Goal: Information Seeking & Learning: Learn about a topic

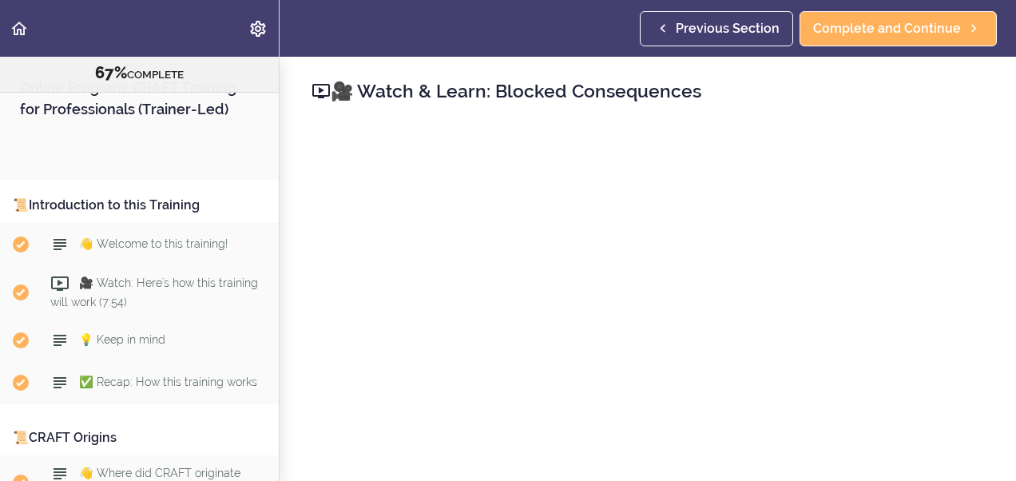
scroll to position [7431, 0]
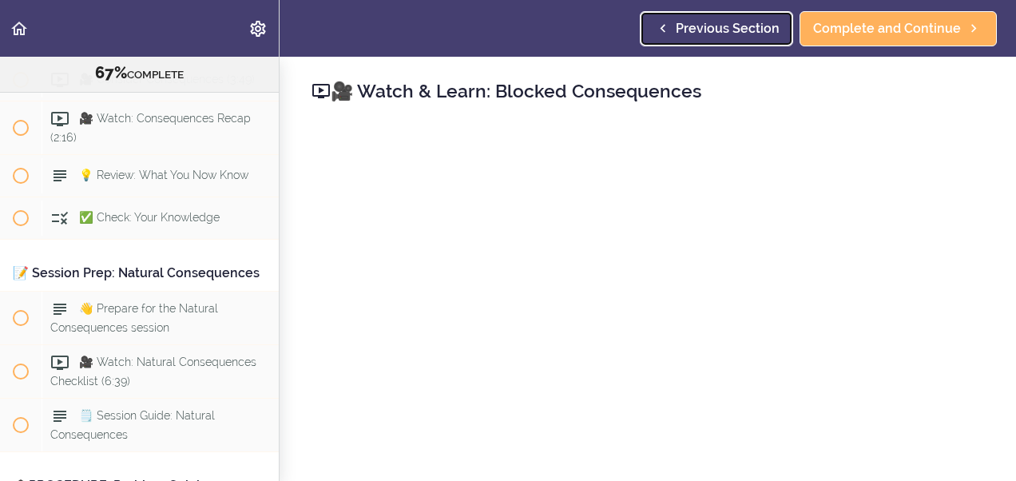
click at [698, 37] on span "Previous Section" at bounding box center [728, 28] width 104 height 19
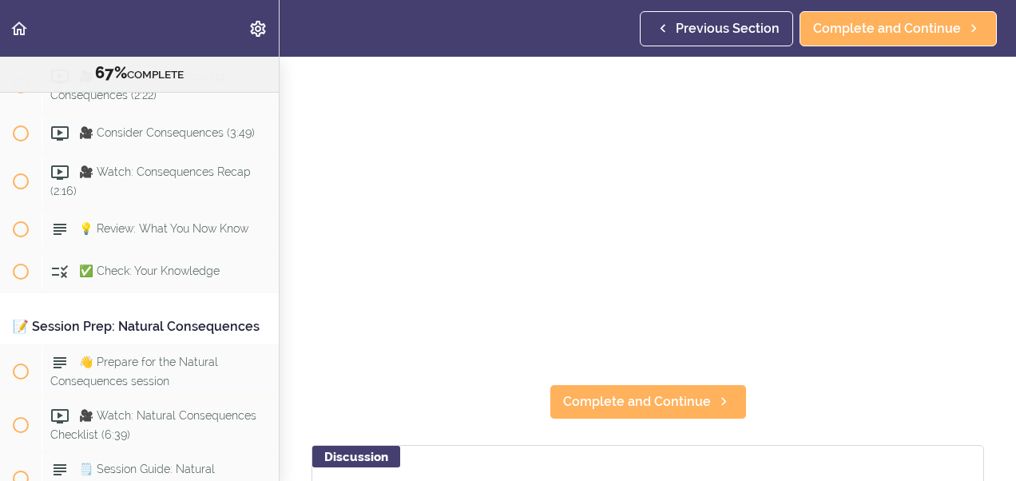
scroll to position [169, 0]
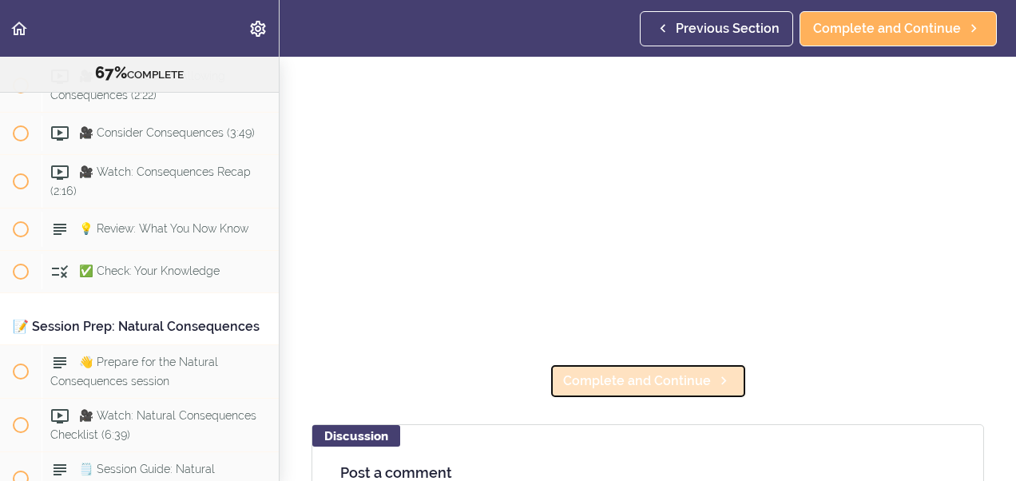
click at [637, 375] on span "Complete and Continue" at bounding box center [637, 381] width 148 height 19
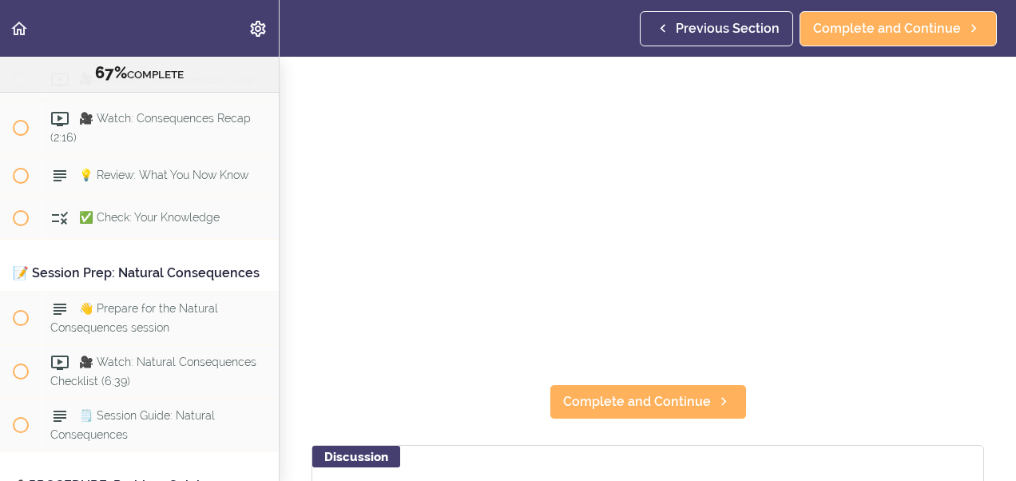
scroll to position [181, 0]
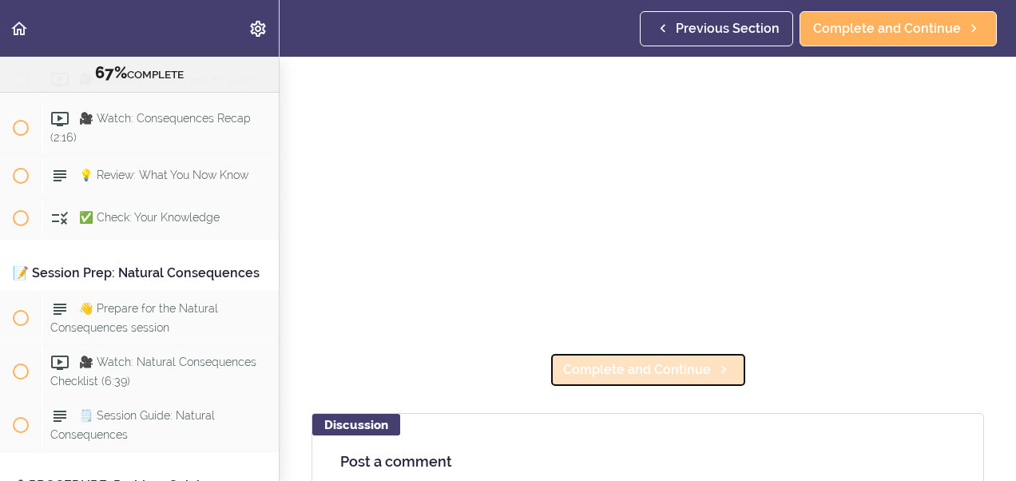
click at [644, 374] on link "Complete and Continue" at bounding box center [648, 369] width 197 height 35
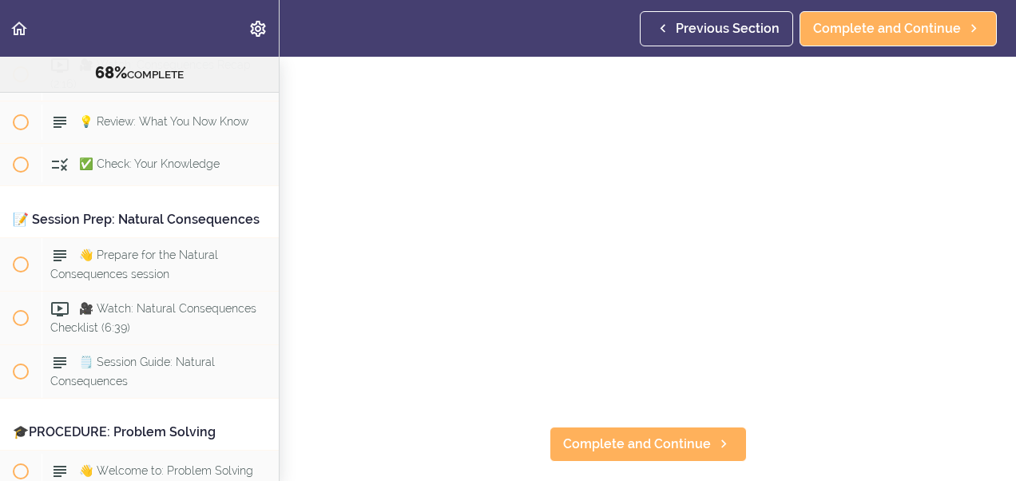
scroll to position [138, 0]
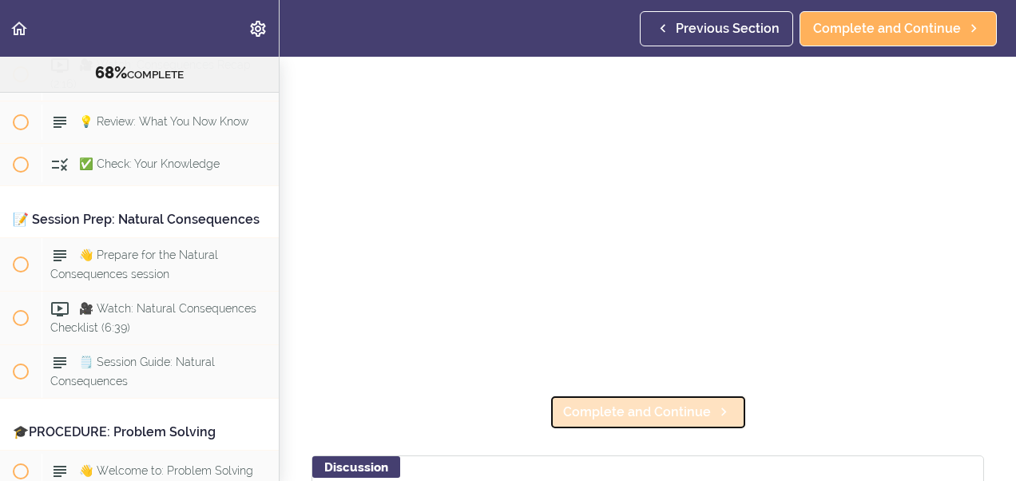
click at [628, 404] on span "Complete and Continue" at bounding box center [637, 412] width 148 height 19
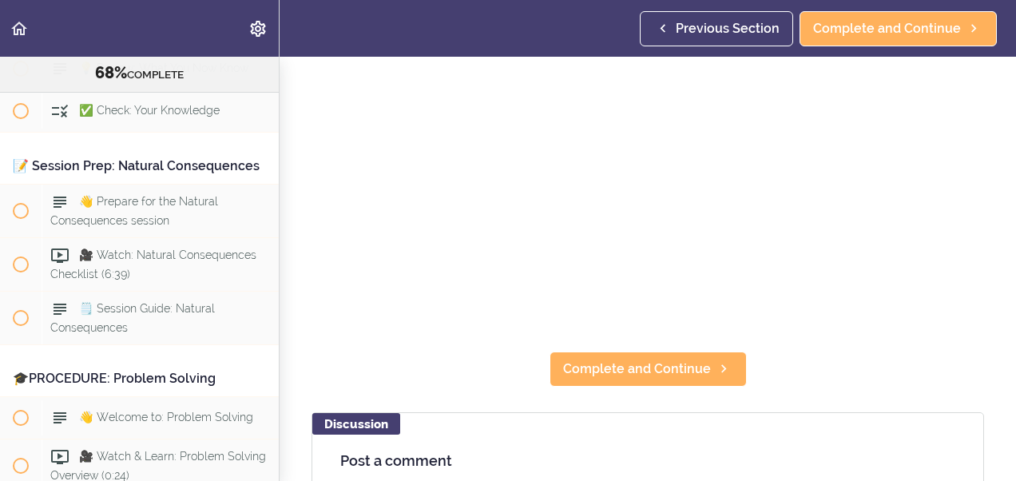
scroll to position [202, 0]
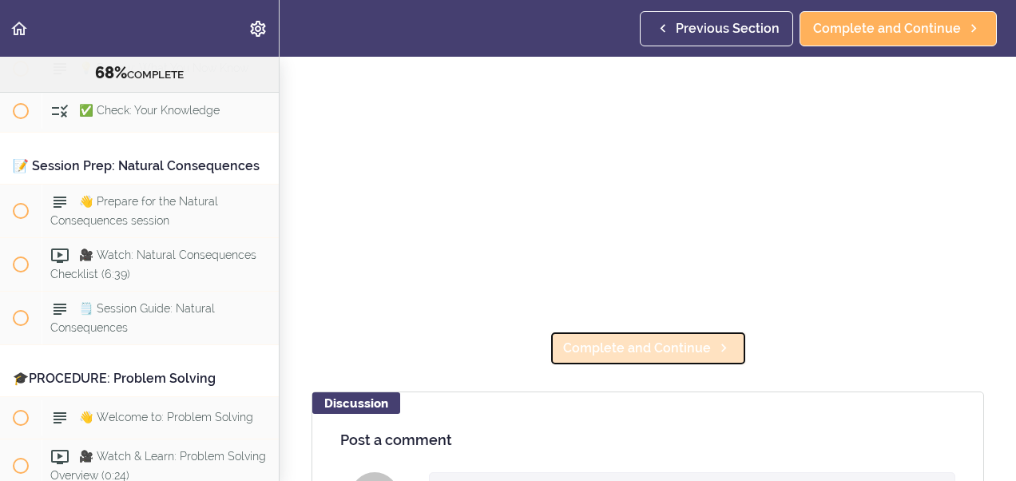
click at [612, 345] on span "Complete and Continue" at bounding box center [637, 348] width 148 height 19
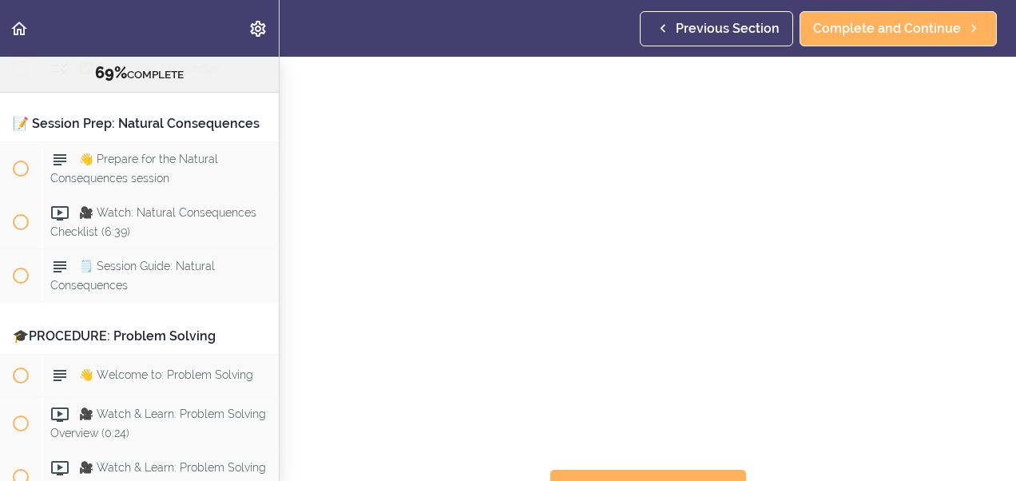
scroll to position [96, 0]
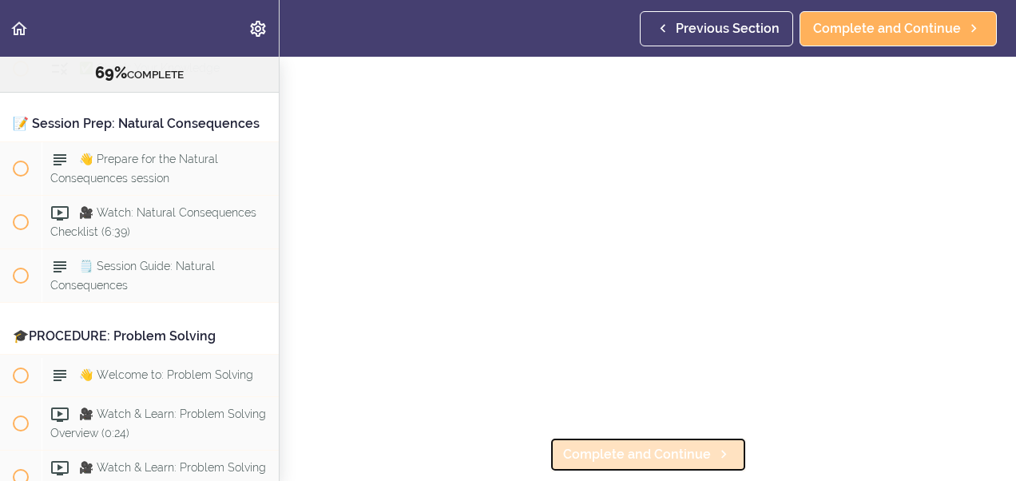
click at [610, 445] on span "Complete and Continue" at bounding box center [637, 454] width 148 height 19
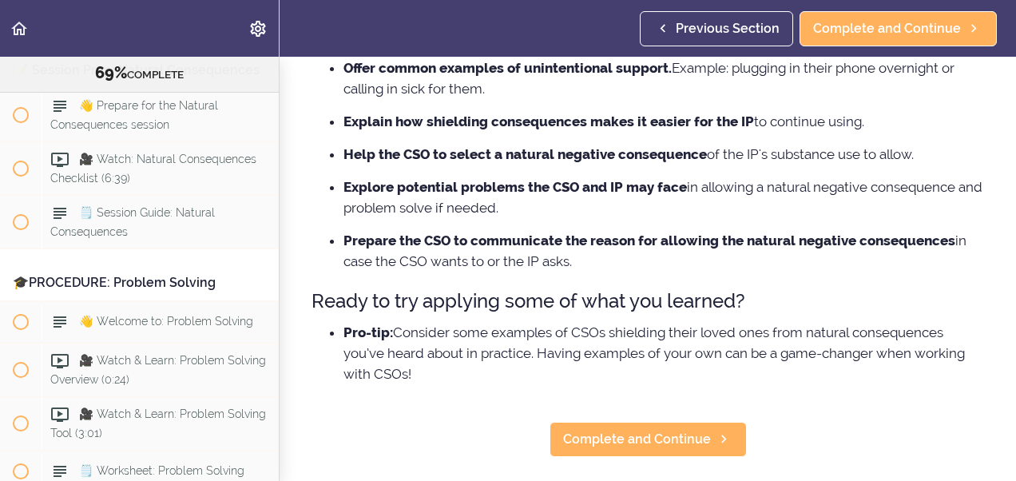
scroll to position [320, 0]
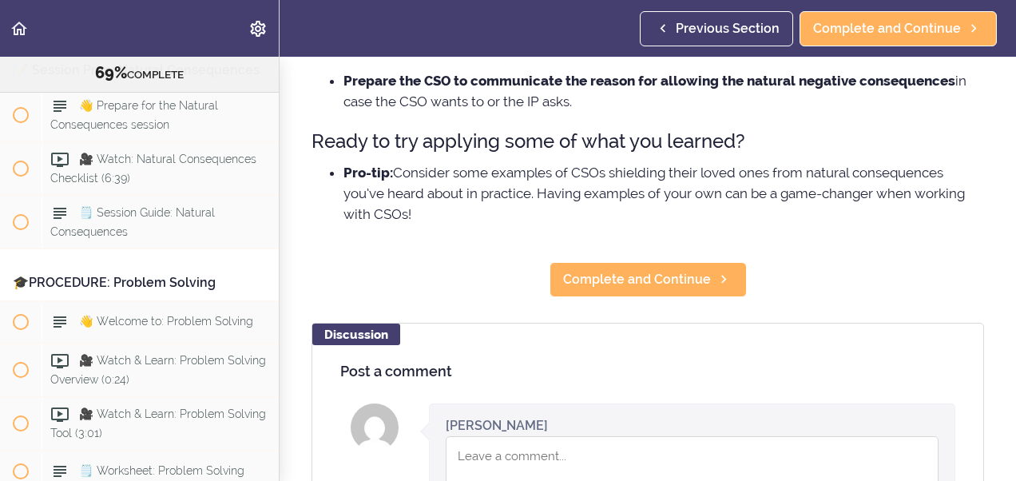
scroll to position [554, 0]
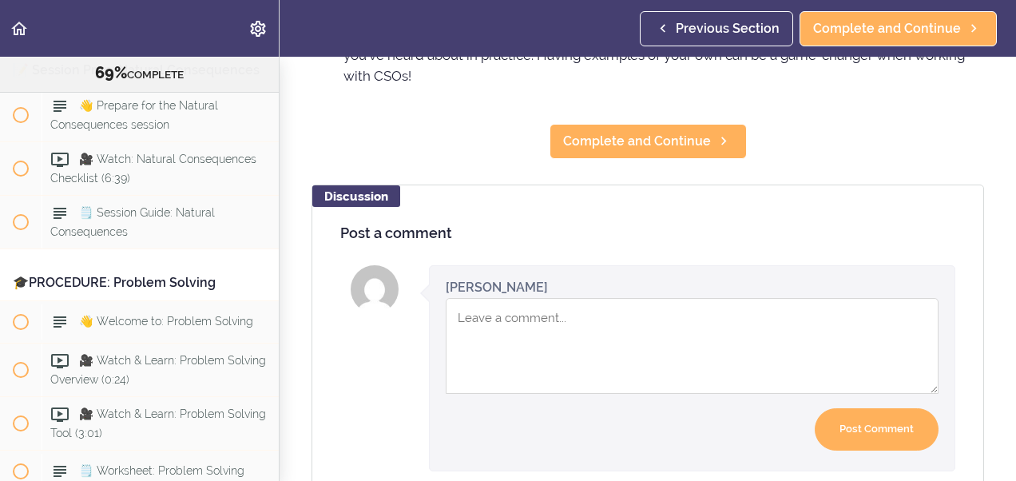
click at [473, 317] on textarea "Comment box" at bounding box center [692, 346] width 493 height 96
type textarea "I have a lot of them."
click at [847, 434] on input "Post Comment" at bounding box center [877, 429] width 124 height 42
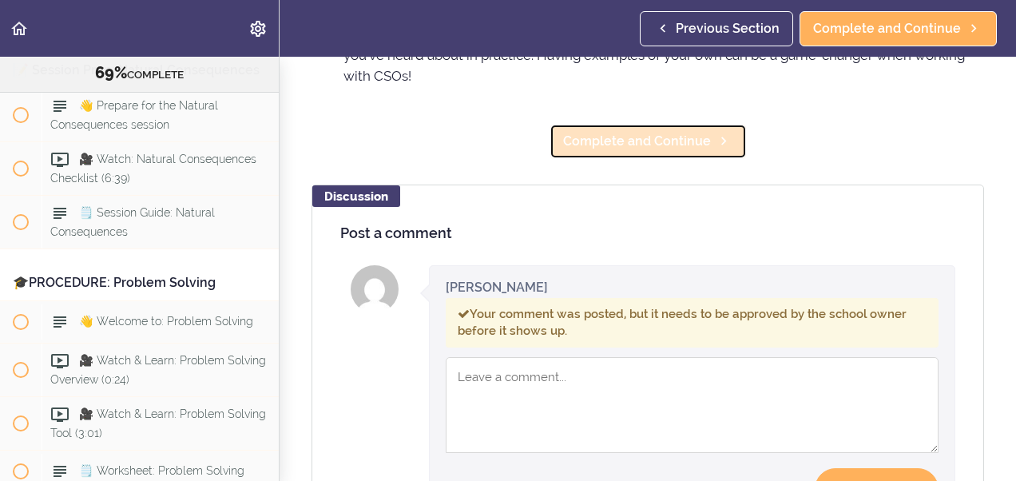
click at [691, 134] on span "Complete and Continue" at bounding box center [637, 141] width 148 height 19
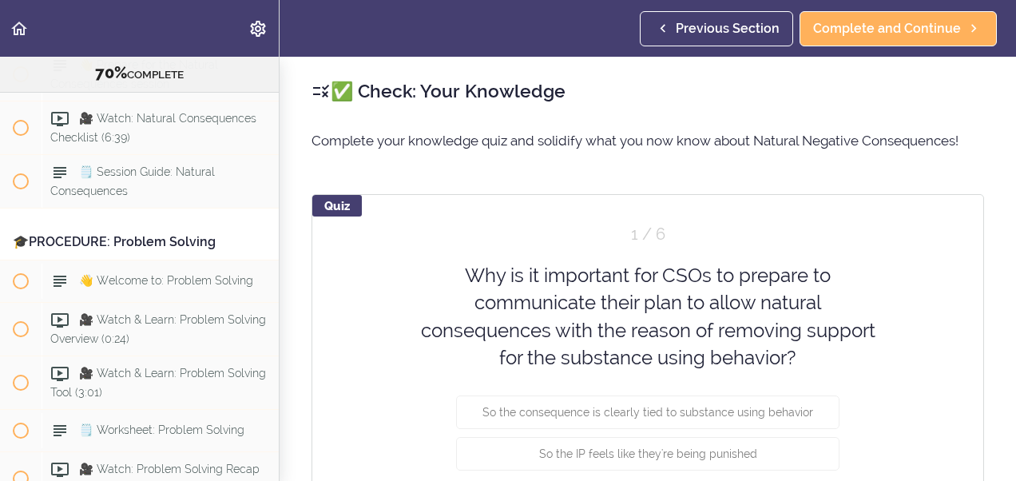
scroll to position [7676, 0]
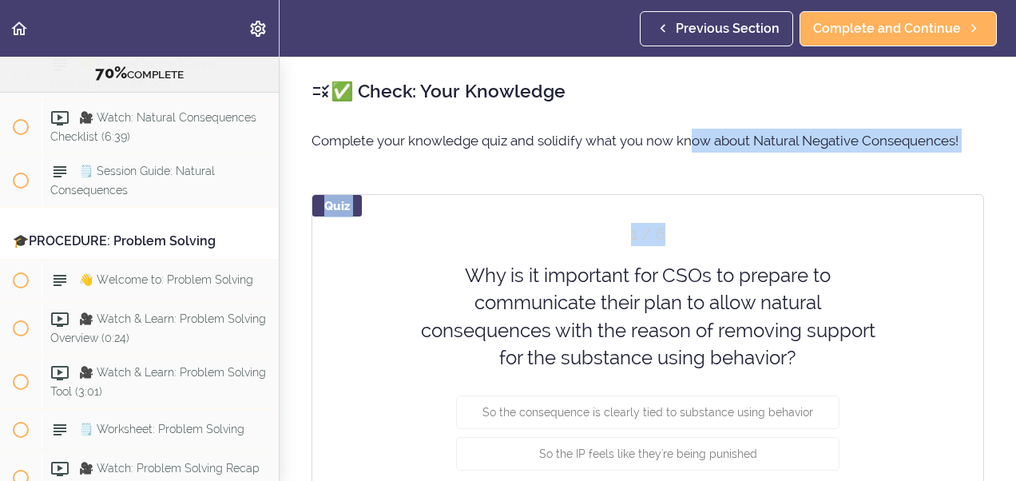
drag, startPoint x: 691, startPoint y: 134, endPoint x: 823, endPoint y: 235, distance: 165.9
click at [823, 235] on div "✅ Check: Your Knowledge Complete your knowledge quiz and solidify what you now …" at bounding box center [648, 269] width 737 height 424
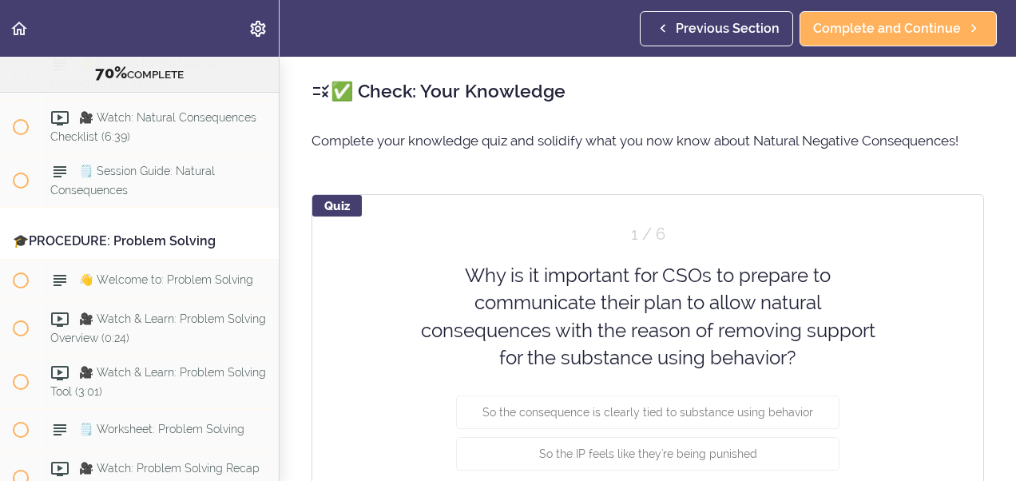
click at [1002, 451] on div "✅ Check: Your Knowledge Complete your knowledge quiz and solidify what you now …" at bounding box center [648, 269] width 737 height 424
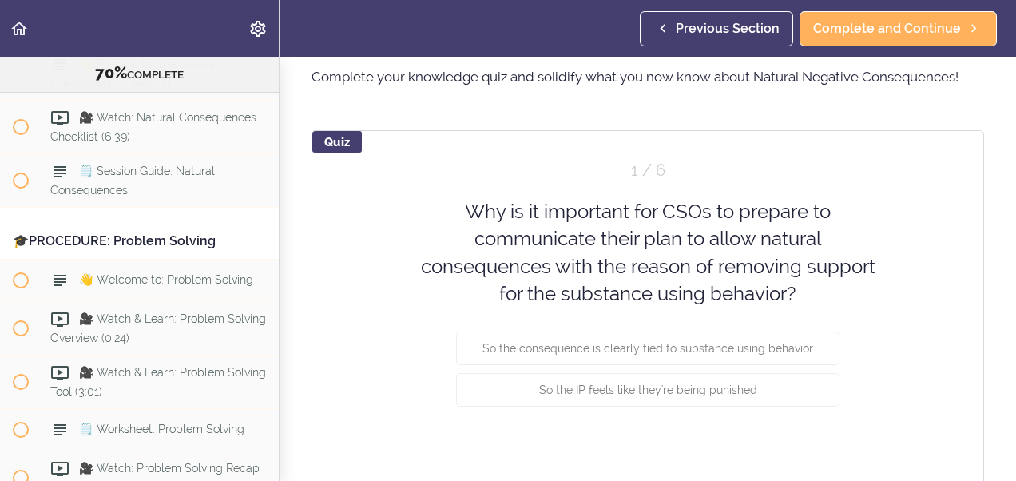
scroll to position [96, 0]
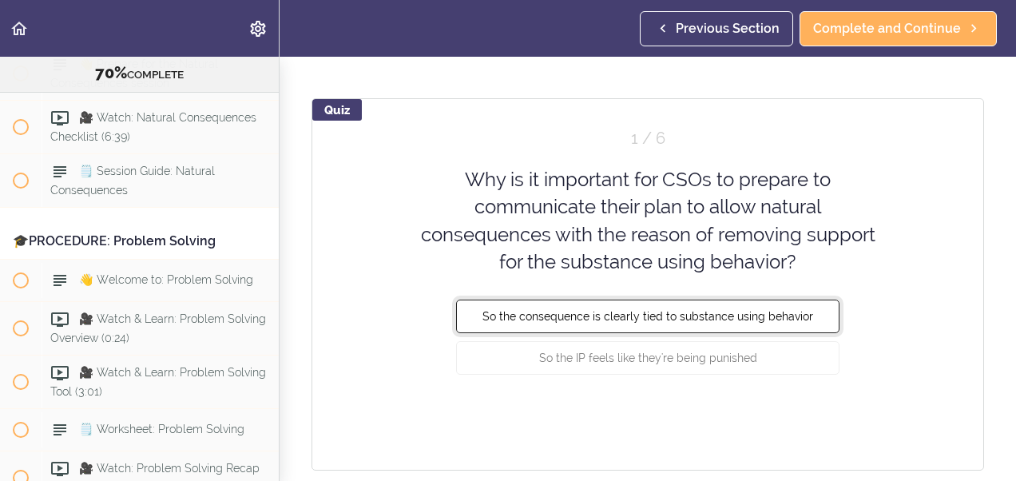
click at [649, 320] on span "So the consequence is clearly tied to substance using behavior" at bounding box center [648, 316] width 331 height 13
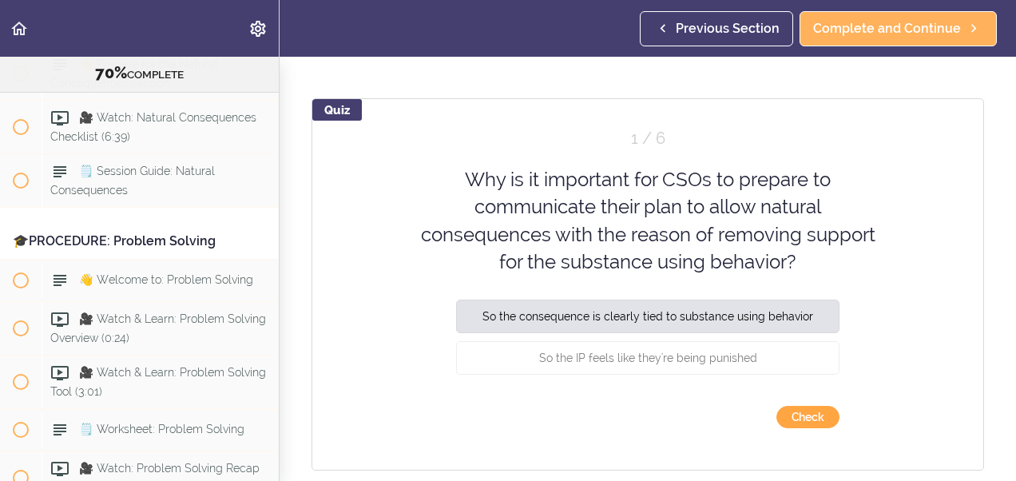
click at [798, 426] on button "Check" at bounding box center [808, 417] width 63 height 22
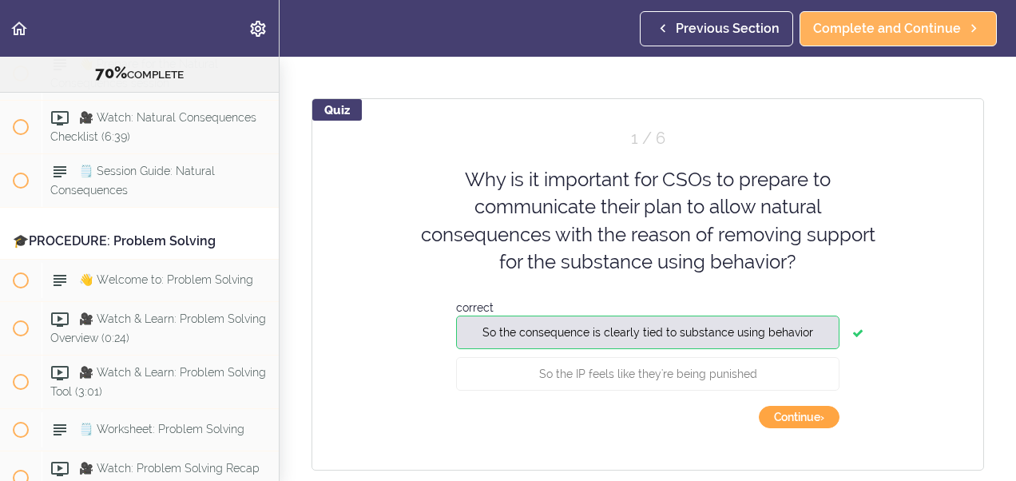
click at [769, 415] on button "Continue ›" at bounding box center [799, 417] width 81 height 22
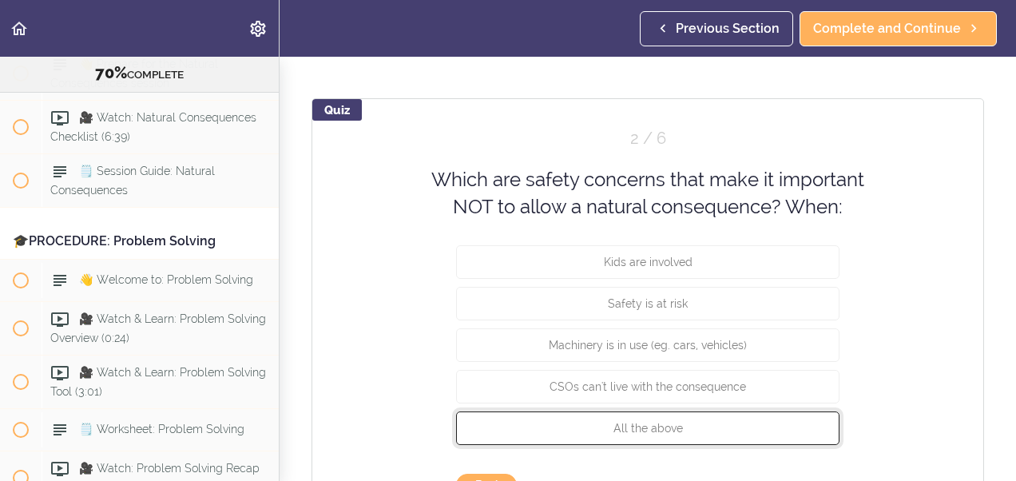
click at [769, 415] on button "All the above" at bounding box center [648, 428] width 384 height 34
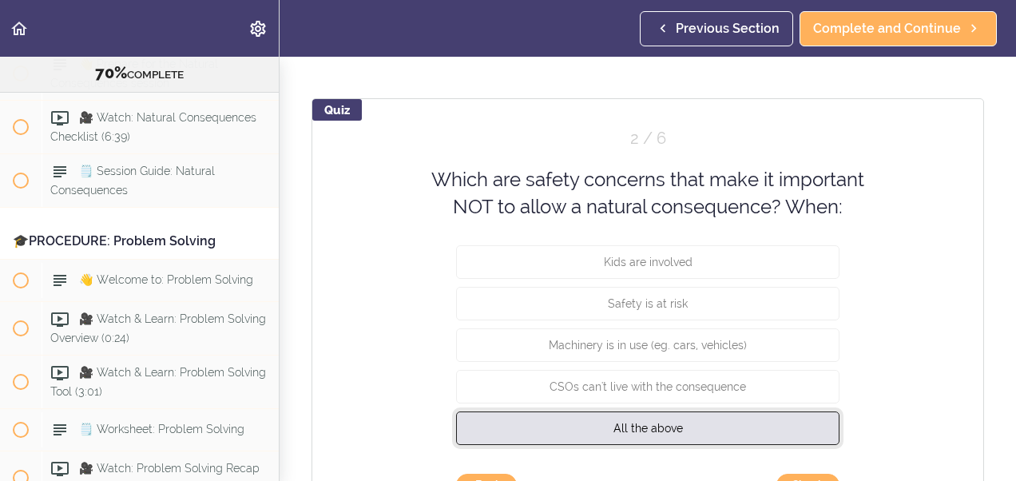
click at [769, 415] on button "All the above" at bounding box center [648, 428] width 384 height 34
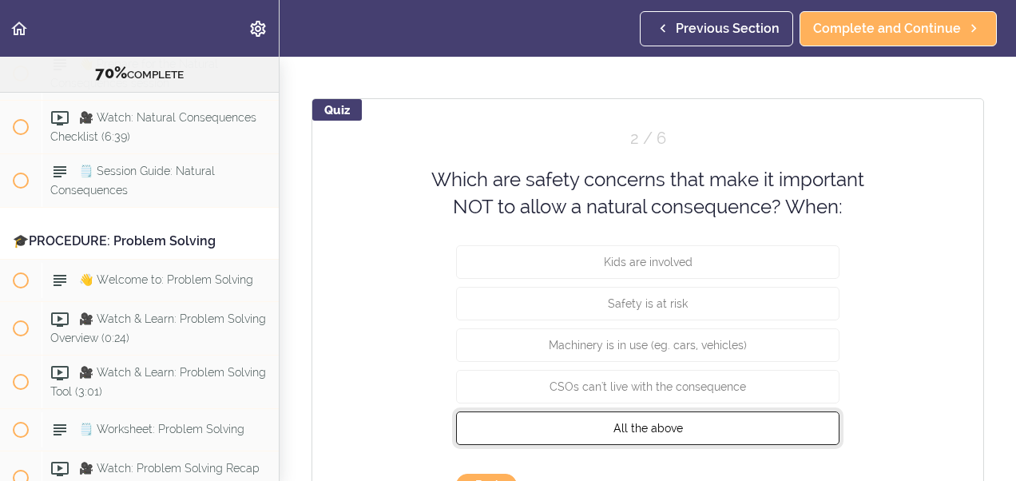
click at [769, 415] on button "All the above" at bounding box center [648, 428] width 384 height 34
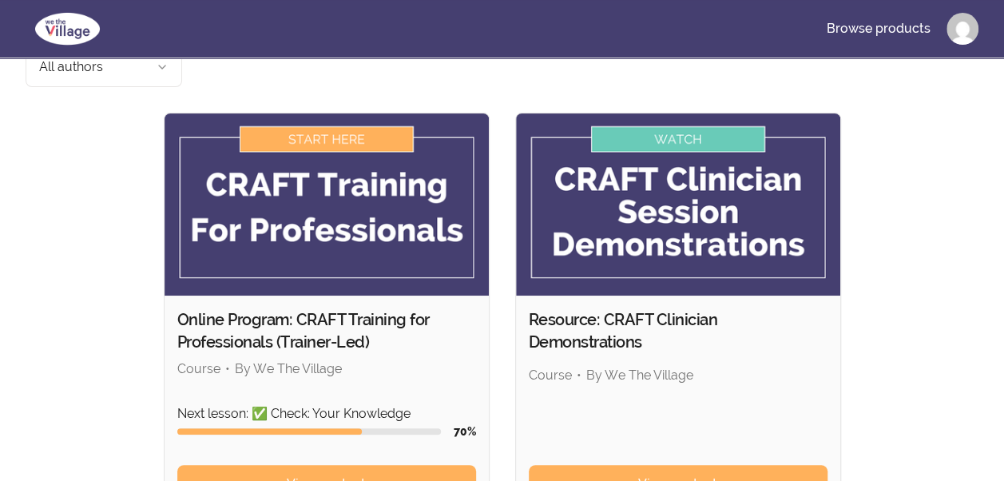
scroll to position [160, 0]
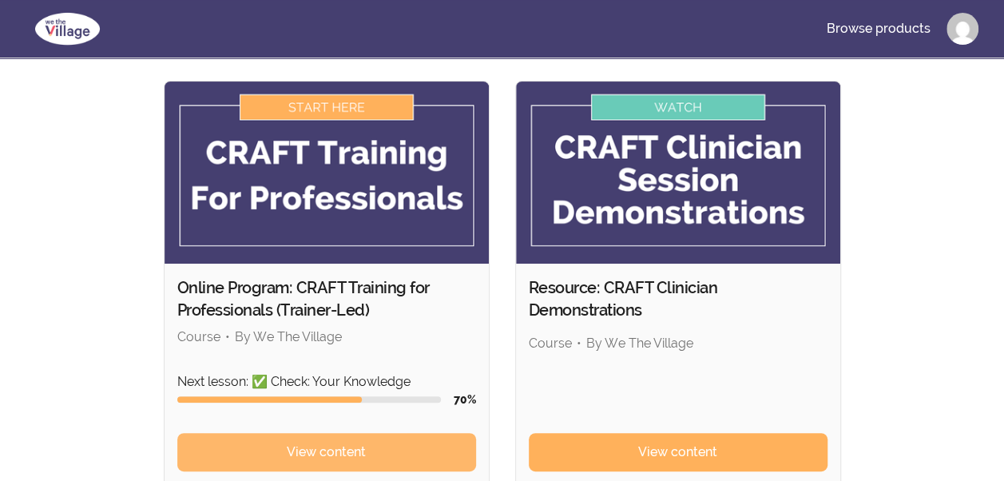
click at [310, 443] on span "View content" at bounding box center [326, 452] width 79 height 19
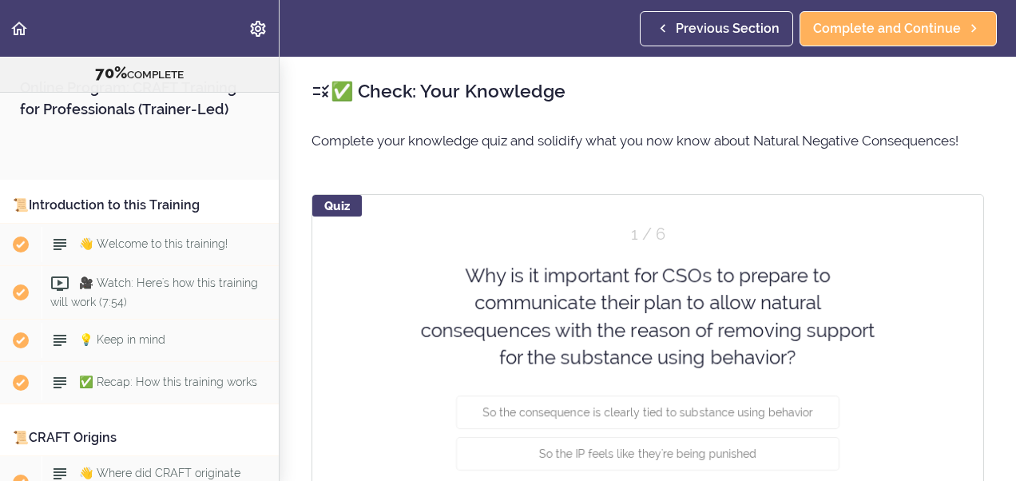
scroll to position [7582, 0]
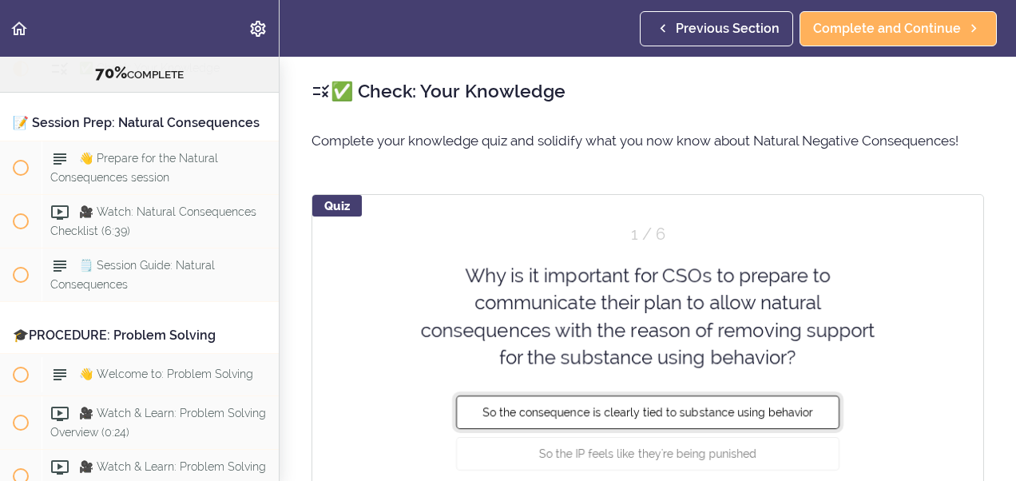
click at [456, 414] on button "So the consequence is clearly tied to substance using behavior" at bounding box center [648, 413] width 384 height 34
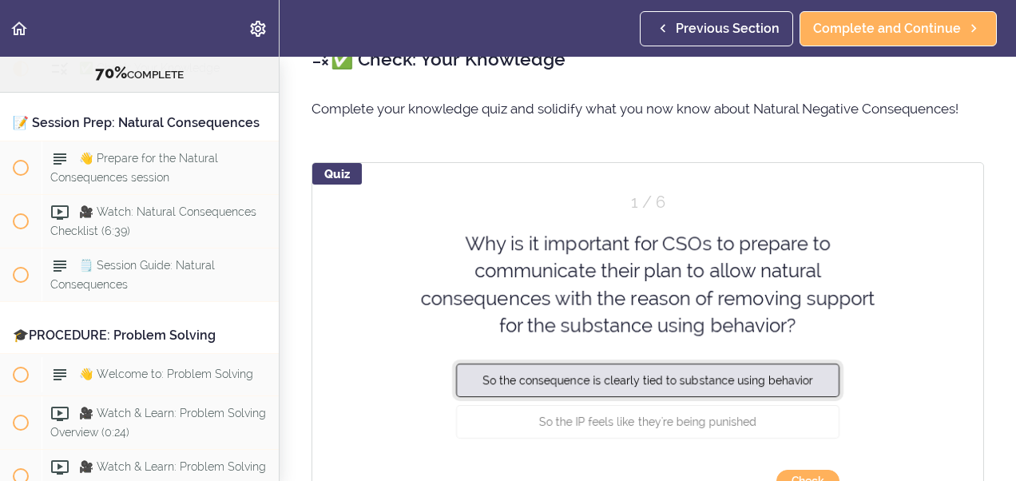
scroll to position [138, 0]
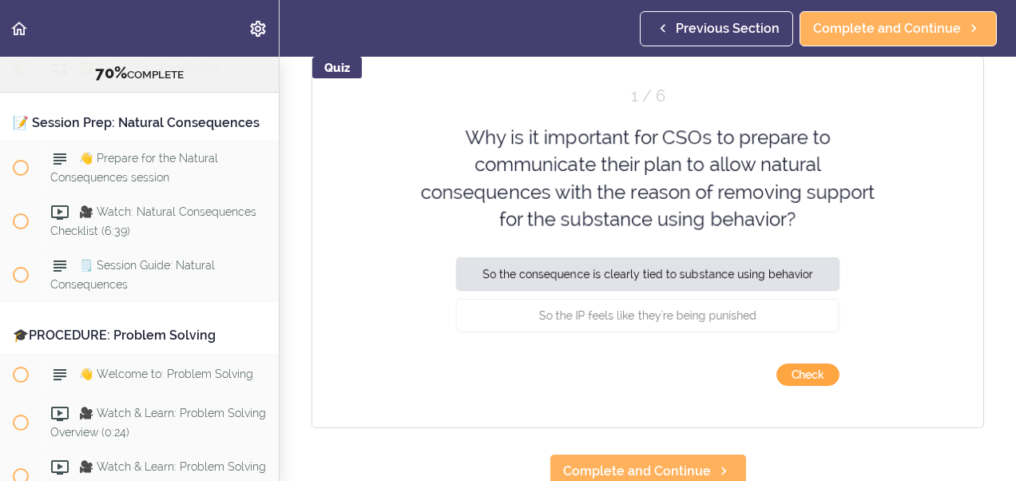
click at [792, 374] on button "Check" at bounding box center [808, 375] width 63 height 22
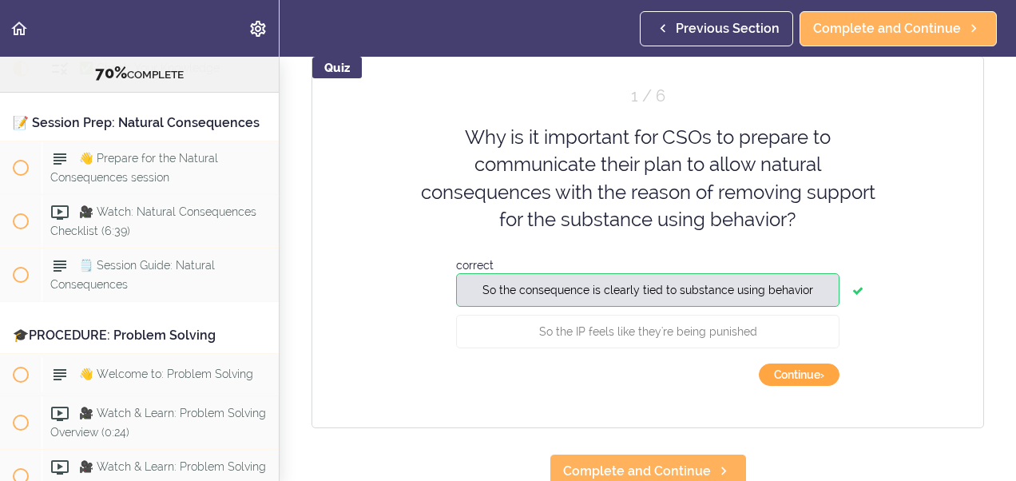
click at [792, 374] on button "Continue ›" at bounding box center [799, 375] width 81 height 22
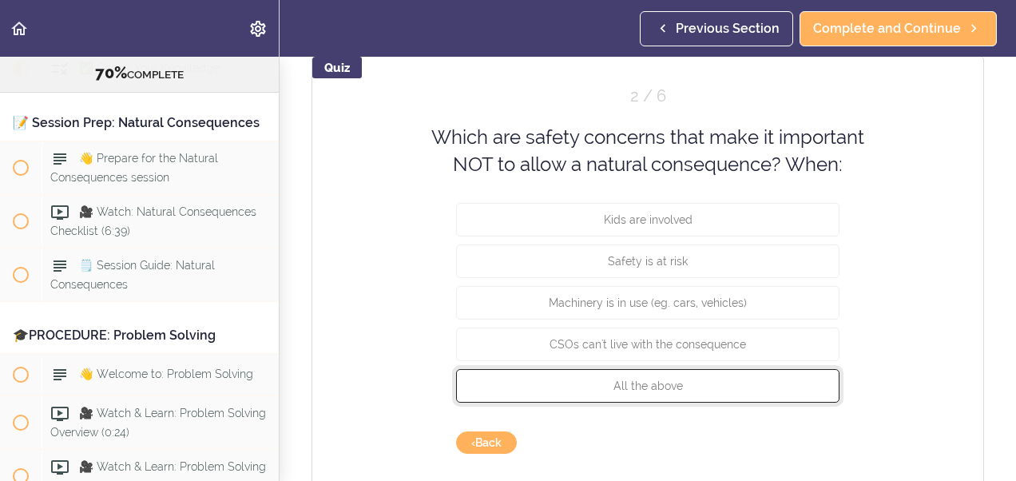
click at [792, 374] on button "All the above" at bounding box center [648, 385] width 384 height 34
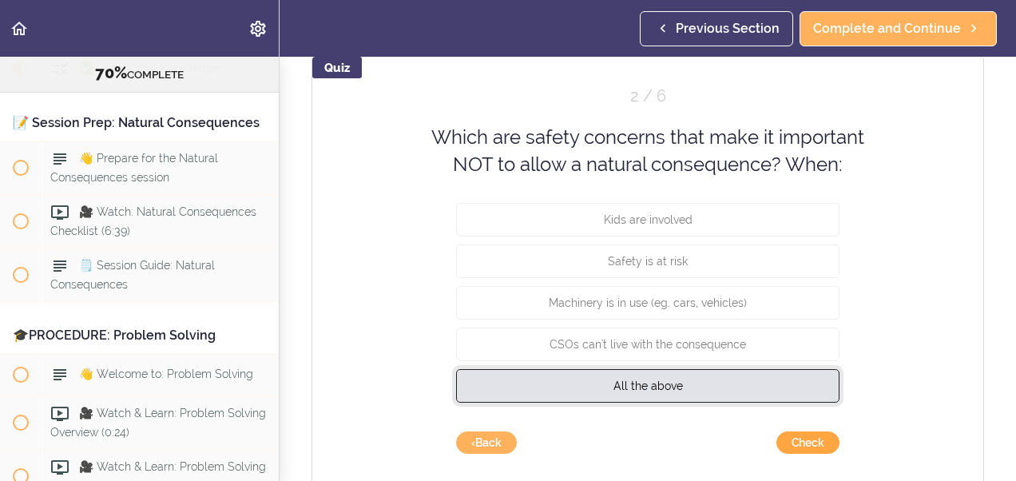
click at [792, 374] on button "All the above" at bounding box center [648, 385] width 384 height 34
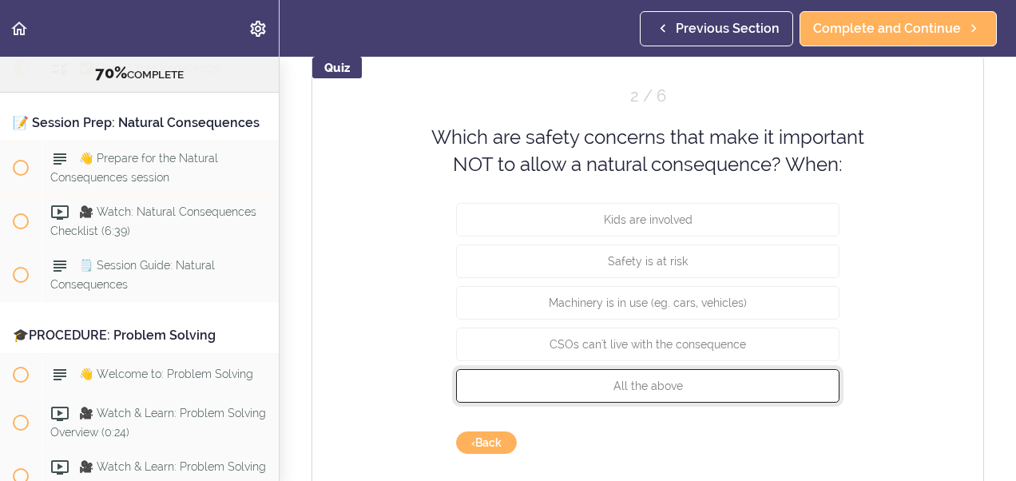
click at [792, 374] on button "All the above" at bounding box center [648, 385] width 384 height 34
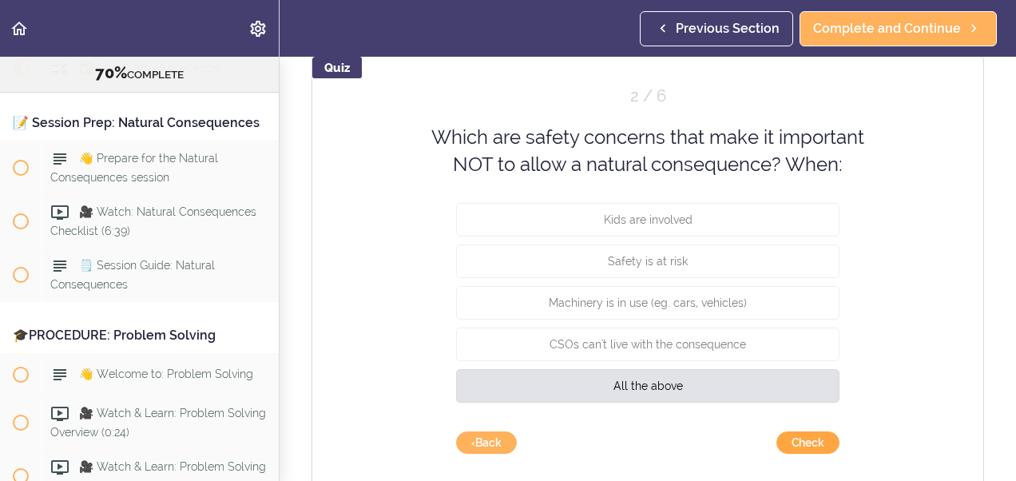
click at [813, 432] on button "Check" at bounding box center [808, 442] width 63 height 22
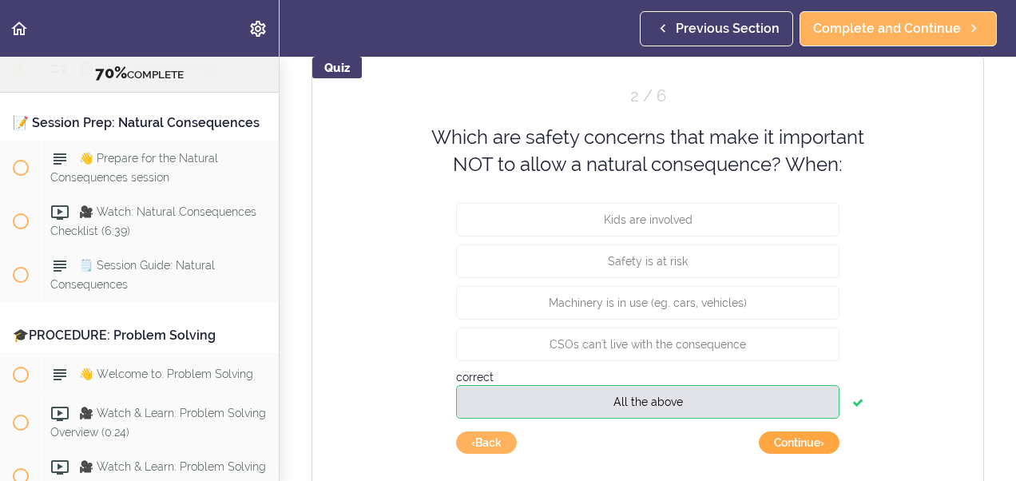
click at [809, 441] on button "Continue ›" at bounding box center [799, 442] width 81 height 22
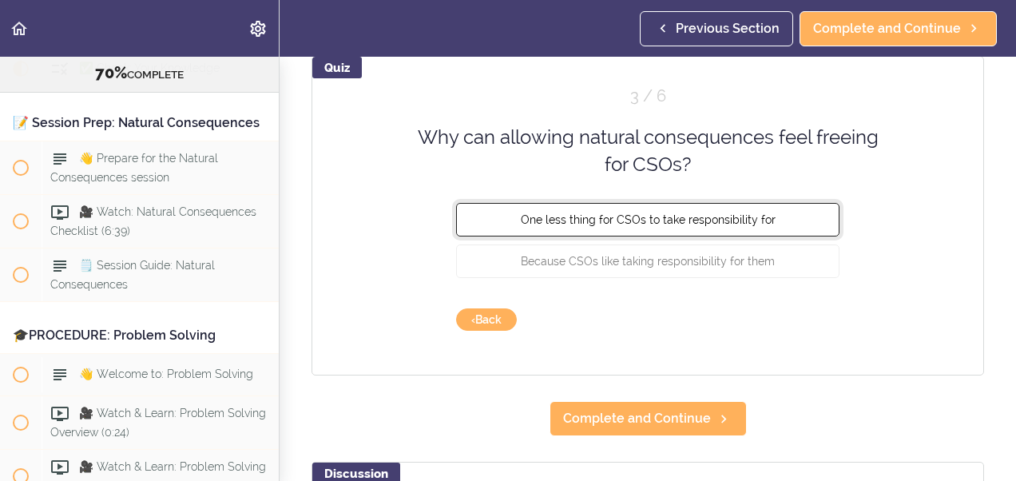
click at [643, 216] on span "One less thing for CSOs to take responsibility for" at bounding box center [648, 219] width 255 height 13
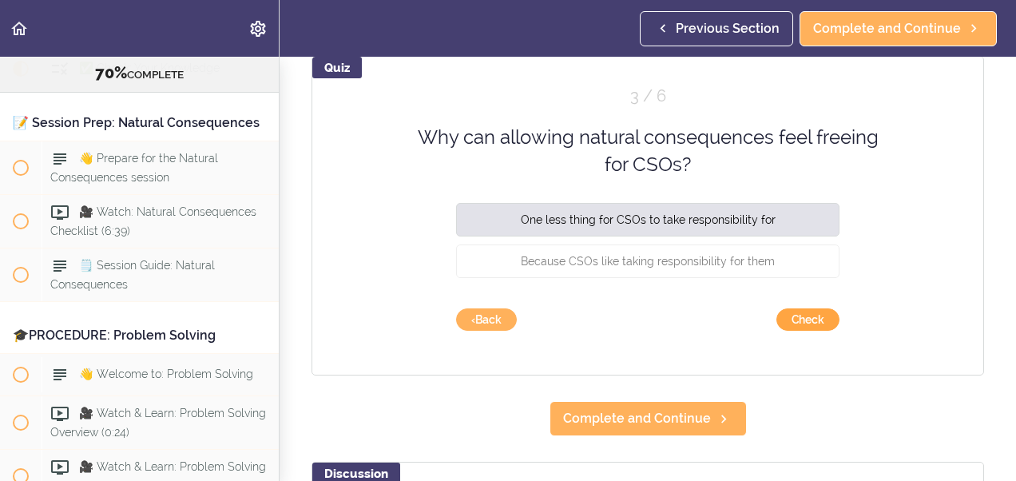
click at [787, 320] on button "Check" at bounding box center [808, 319] width 63 height 22
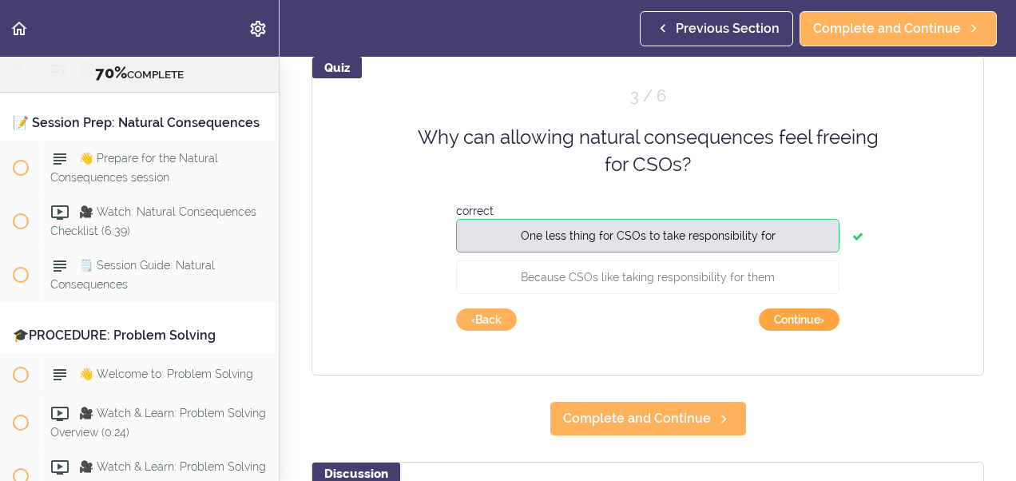
click at [787, 320] on button "Continue ›" at bounding box center [799, 319] width 81 height 22
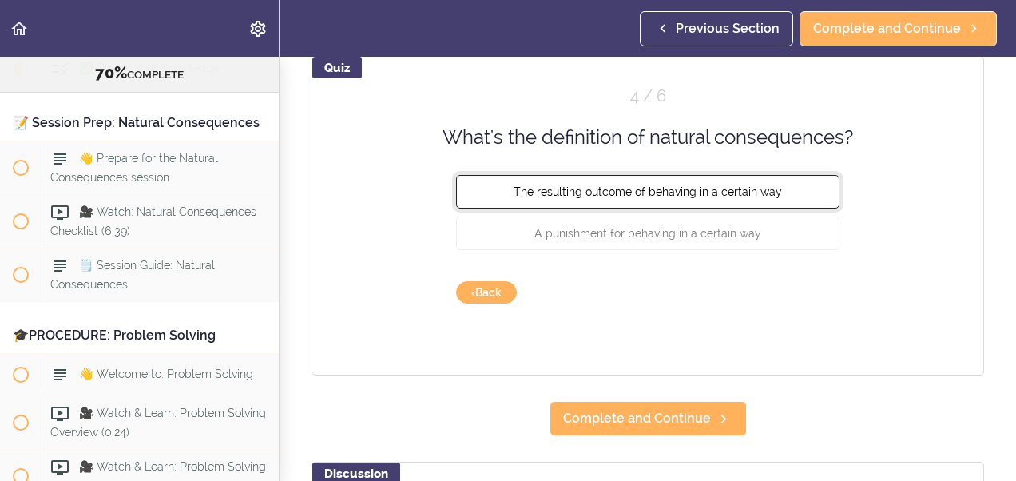
click at [666, 197] on span "The resulting outcome of behaving in a certain way" at bounding box center [648, 191] width 268 height 13
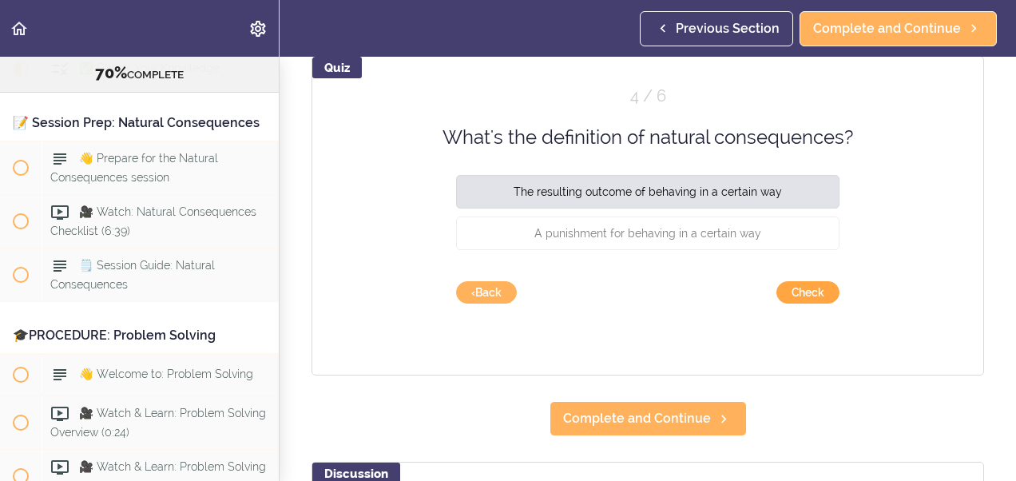
click at [785, 288] on button "Check" at bounding box center [808, 292] width 63 height 22
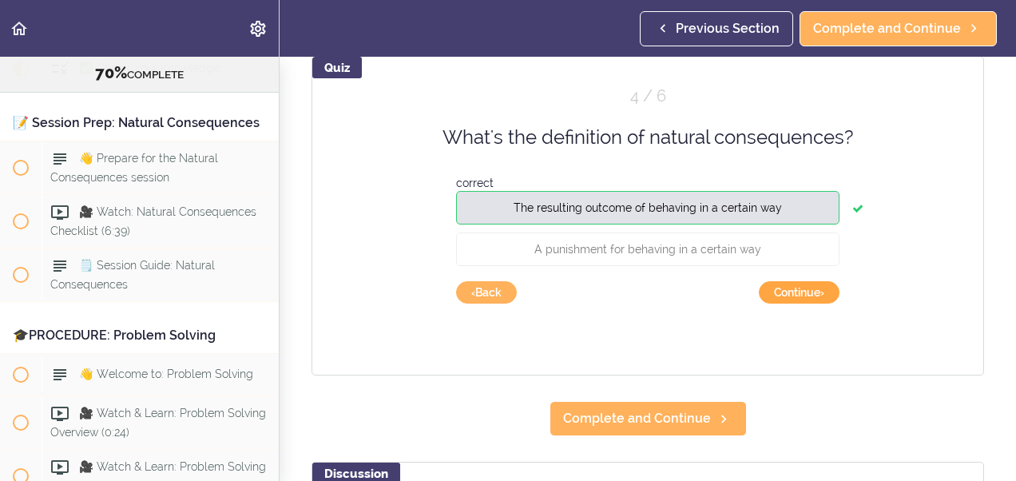
click at [801, 284] on button "Continue ›" at bounding box center [799, 292] width 81 height 22
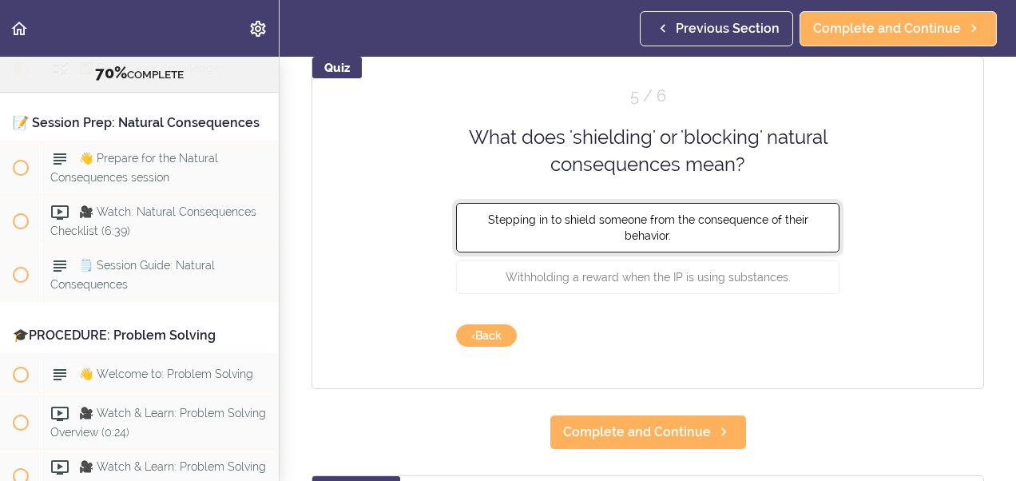
click at [689, 232] on button "Stepping in to shield someone from the consequence of their behavior." at bounding box center [648, 227] width 384 height 50
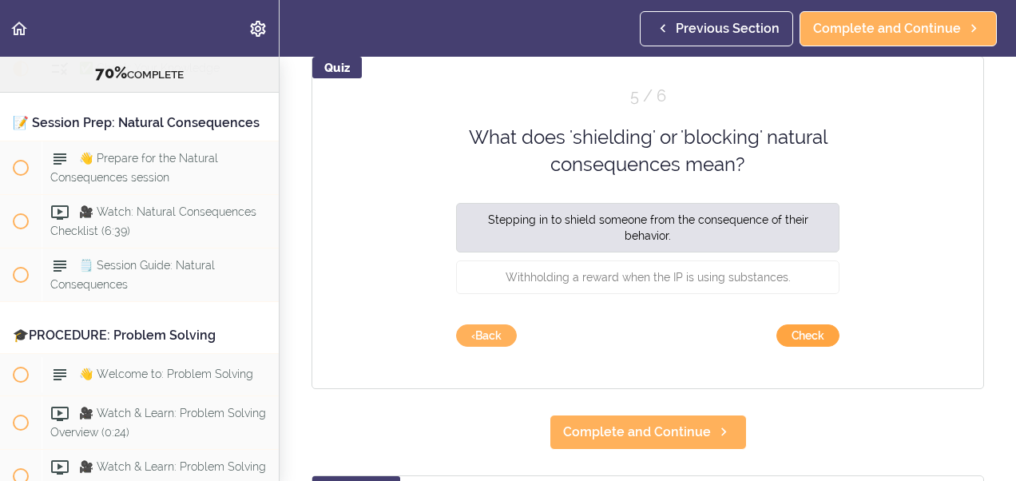
click at [781, 329] on button "Check" at bounding box center [808, 335] width 63 height 22
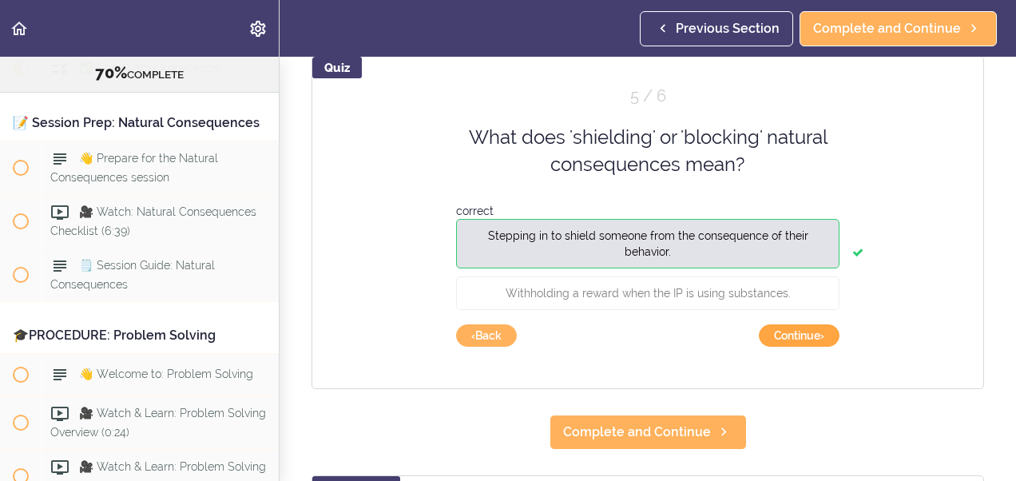
click at [781, 329] on button "Continue ›" at bounding box center [799, 335] width 81 height 22
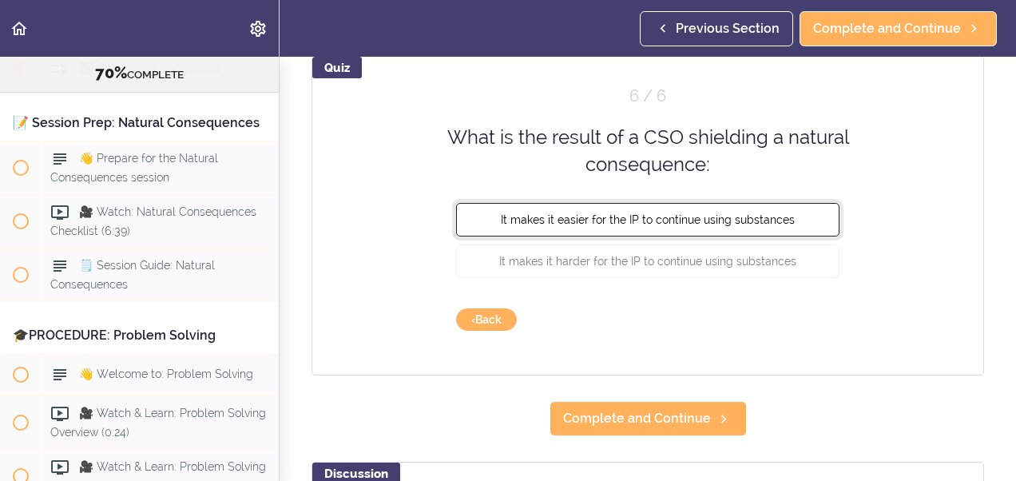
click at [679, 227] on button "It makes it easier for the IP to continue using substances" at bounding box center [648, 219] width 384 height 34
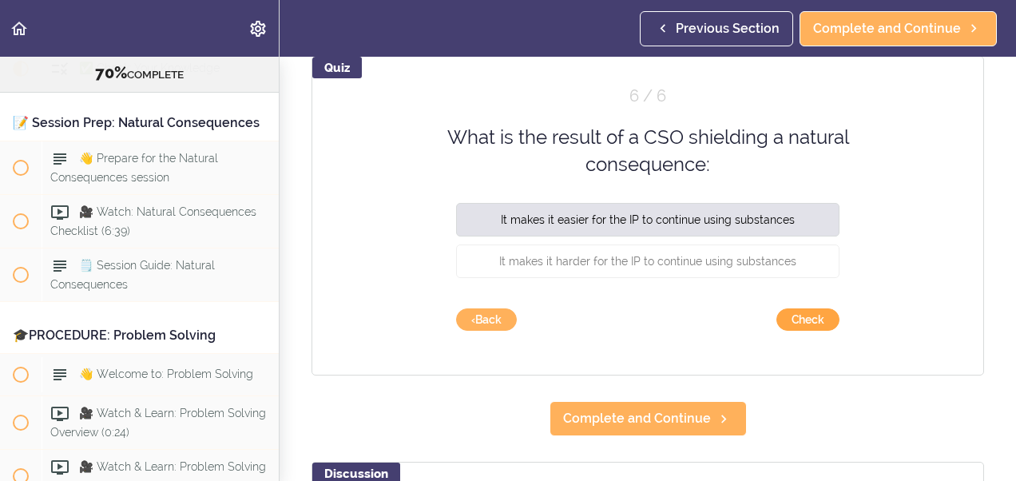
click at [797, 318] on button "Check" at bounding box center [808, 319] width 63 height 22
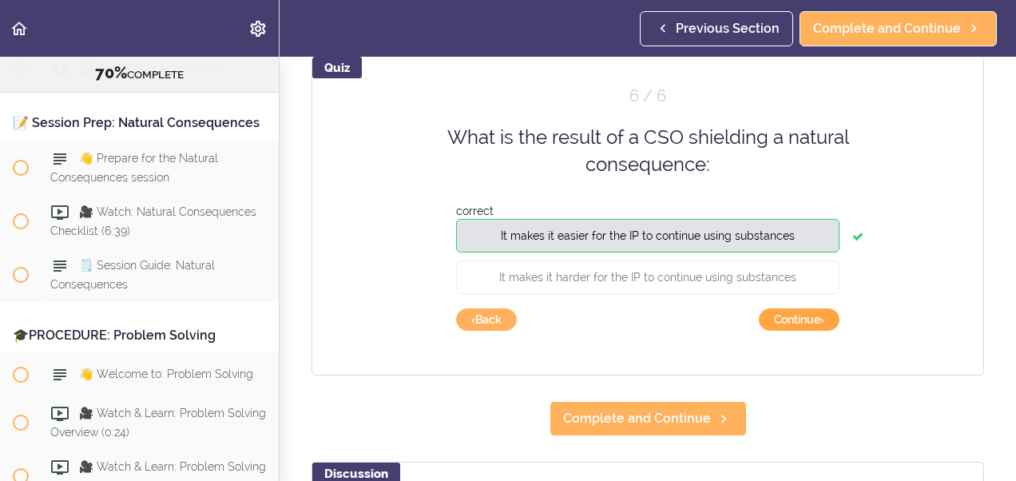
click at [797, 313] on button "Continue ›" at bounding box center [799, 319] width 81 height 22
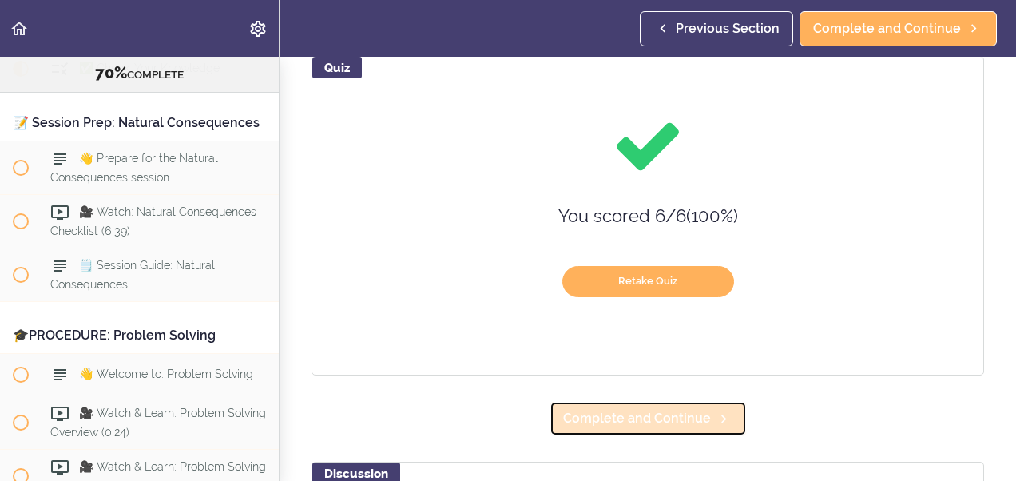
click at [662, 412] on span "Complete and Continue" at bounding box center [637, 418] width 148 height 19
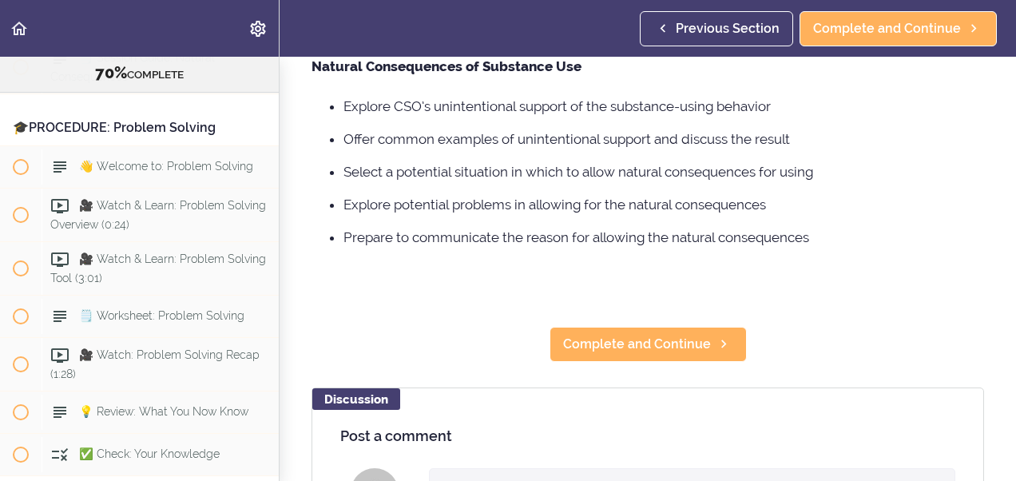
scroll to position [213, 0]
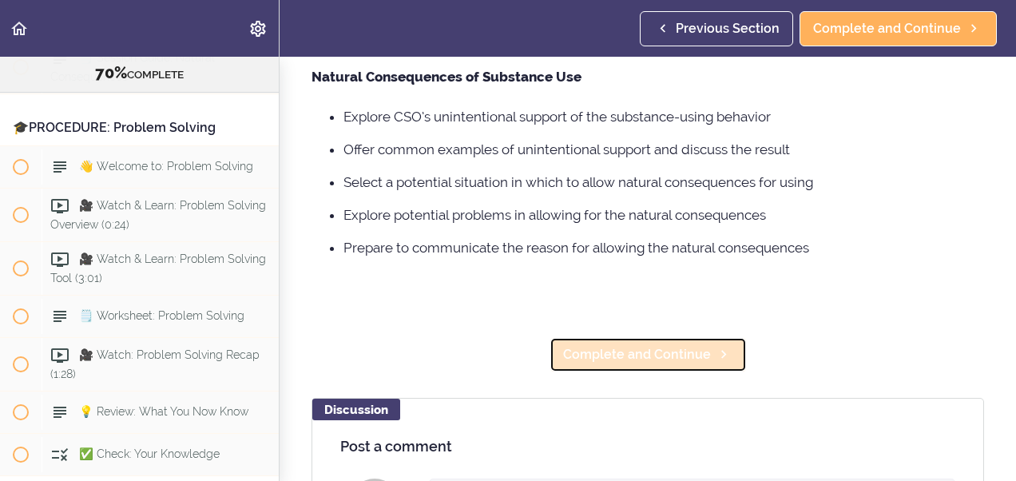
click at [673, 364] on span "Complete and Continue" at bounding box center [637, 354] width 148 height 19
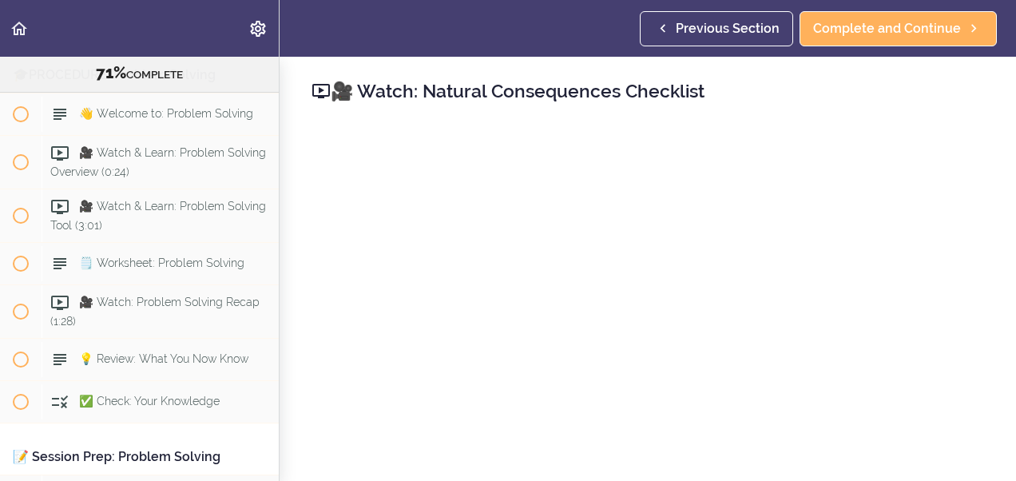
scroll to position [7843, 0]
click at [981, 364] on div "🎥 Watch: Natural Consequences Checklist Complete and Continue Discussion Post a…" at bounding box center [648, 269] width 737 height 424
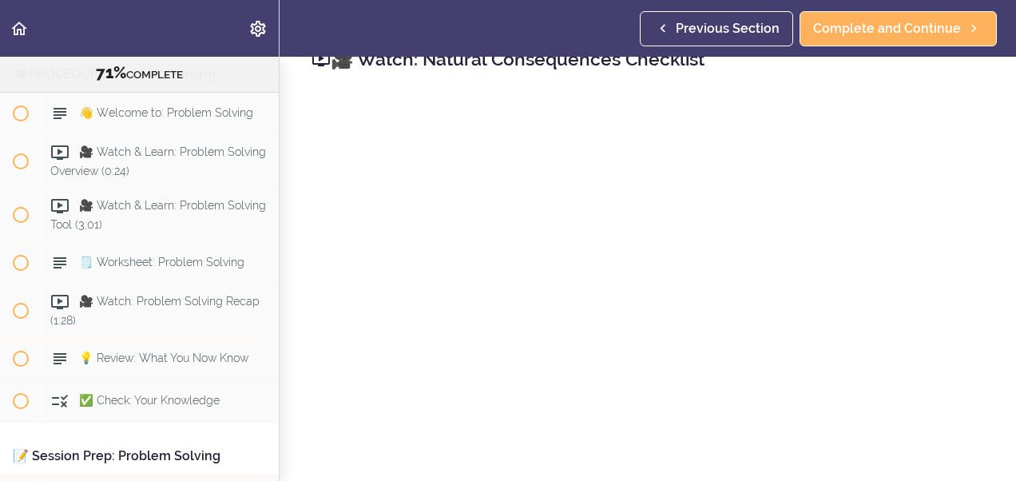
scroll to position [85, 0]
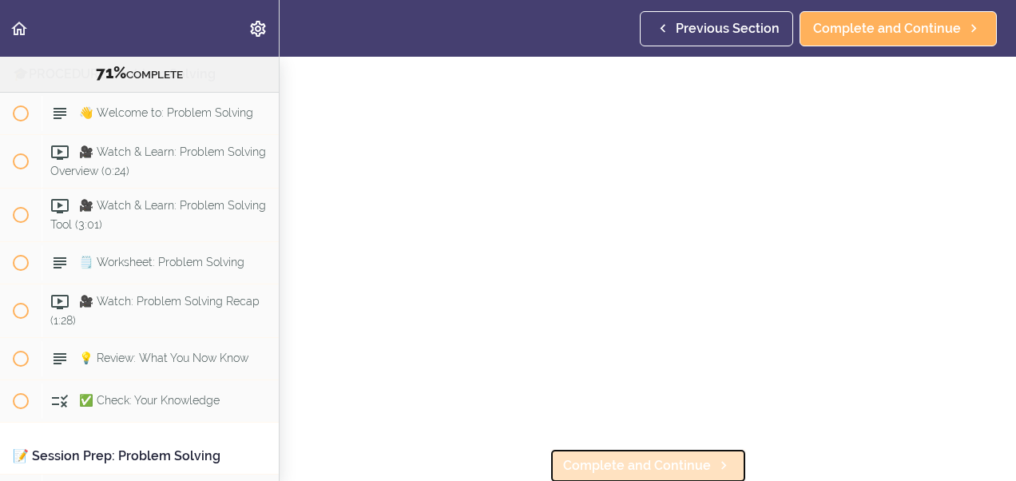
click at [684, 457] on span "Complete and Continue" at bounding box center [637, 465] width 148 height 19
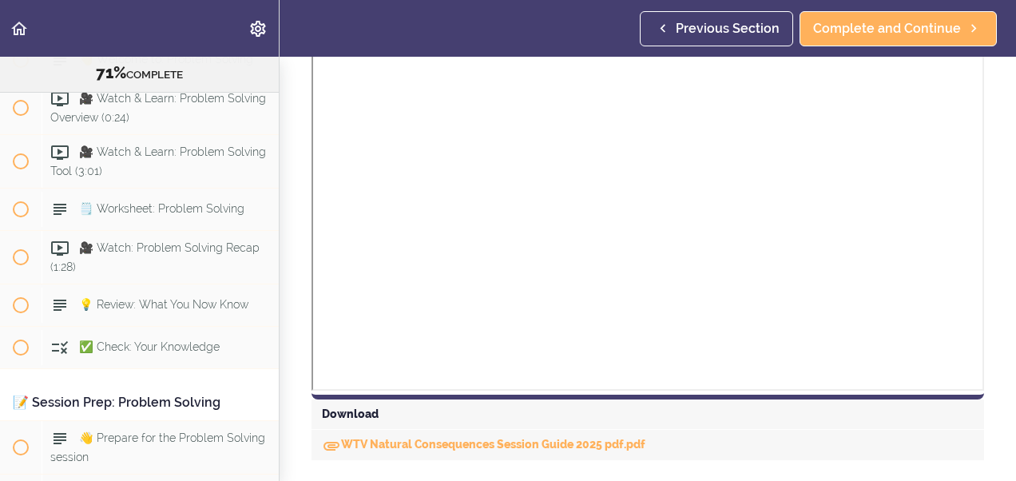
scroll to position [509, 0]
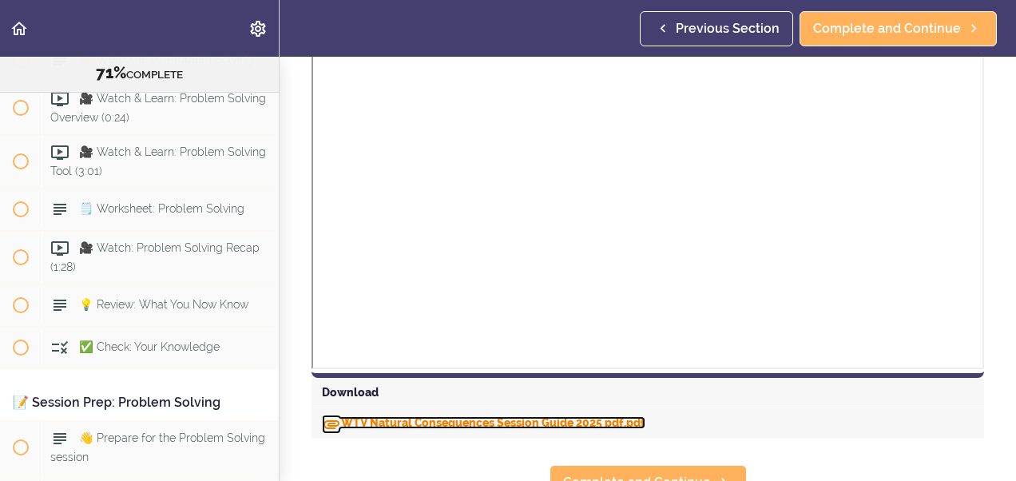
click at [550, 420] on link "WTV Natural Consequences Session Guide 2025 pdf.pdf" at bounding box center [484, 422] width 324 height 13
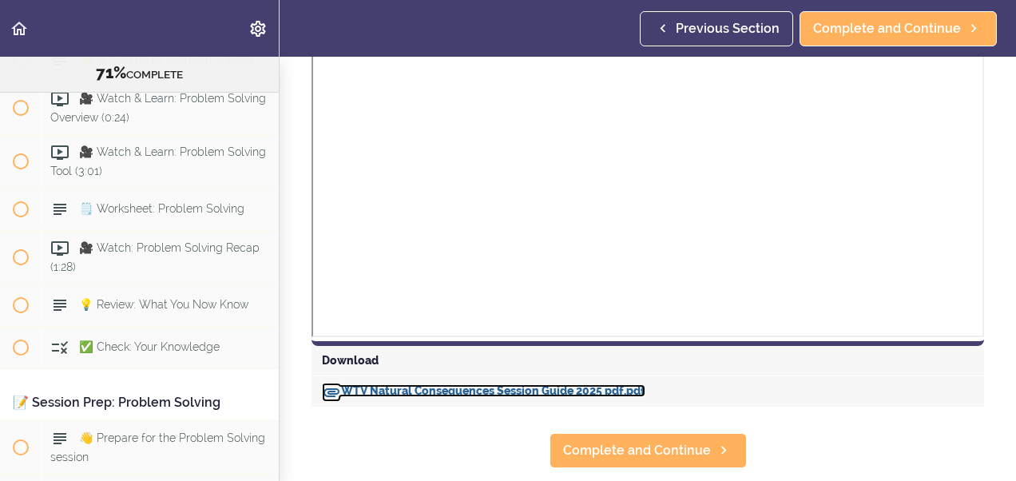
scroll to position [573, 0]
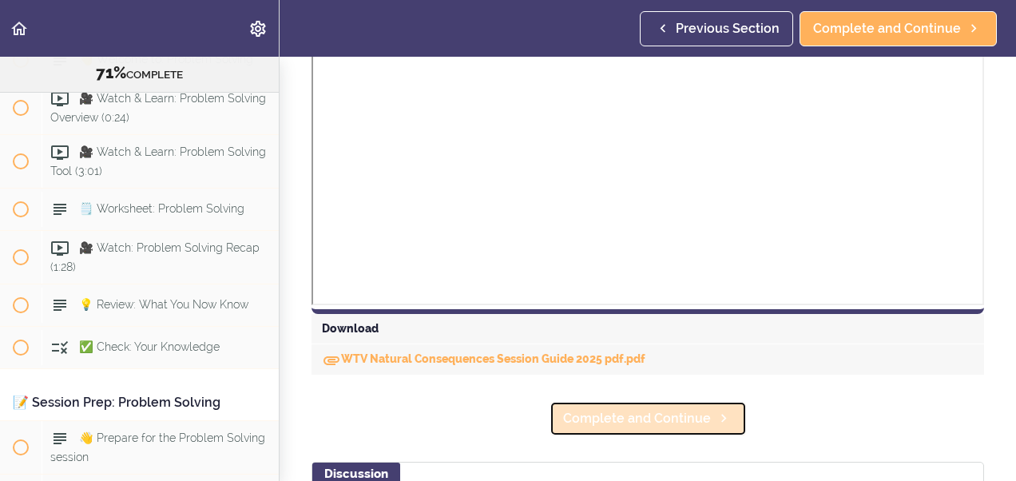
click at [703, 427] on link "Complete and Continue" at bounding box center [648, 418] width 197 height 35
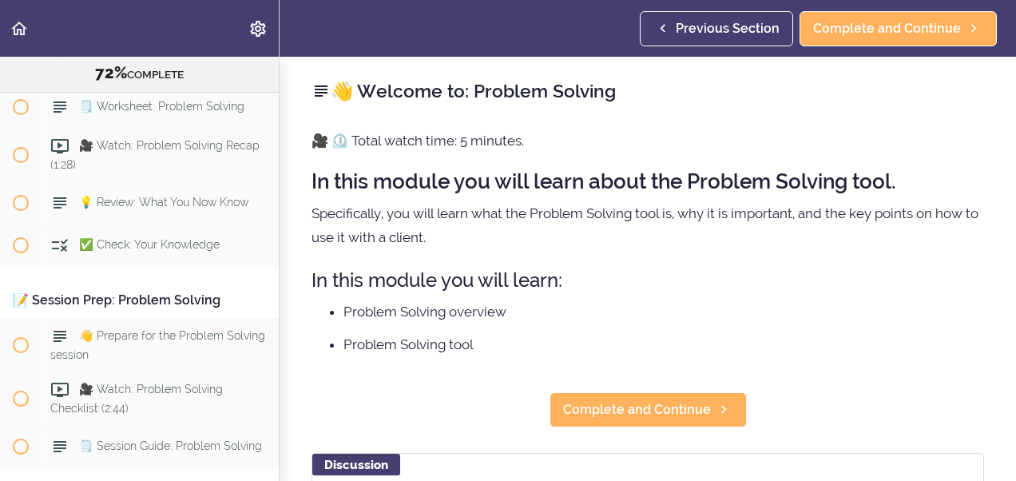
scroll to position [8001, 0]
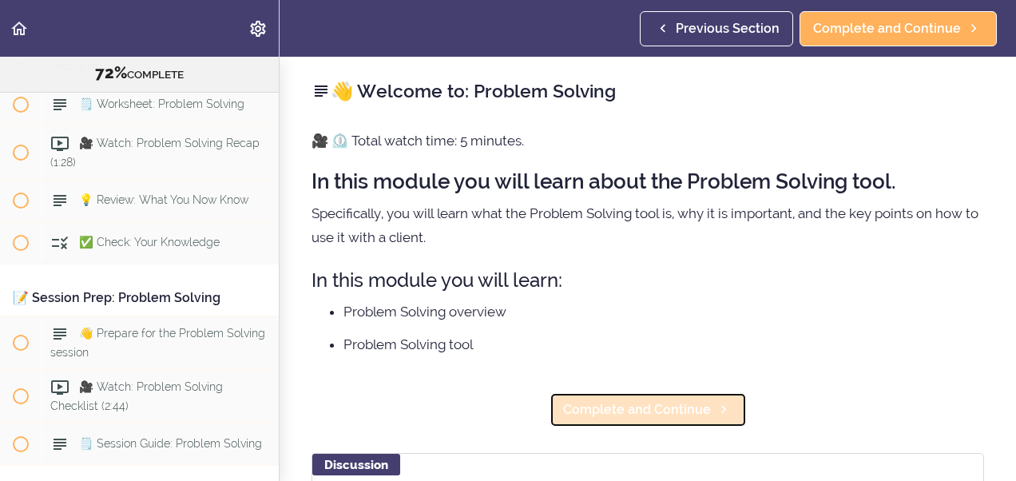
click at [658, 412] on span "Complete and Continue" at bounding box center [637, 409] width 148 height 19
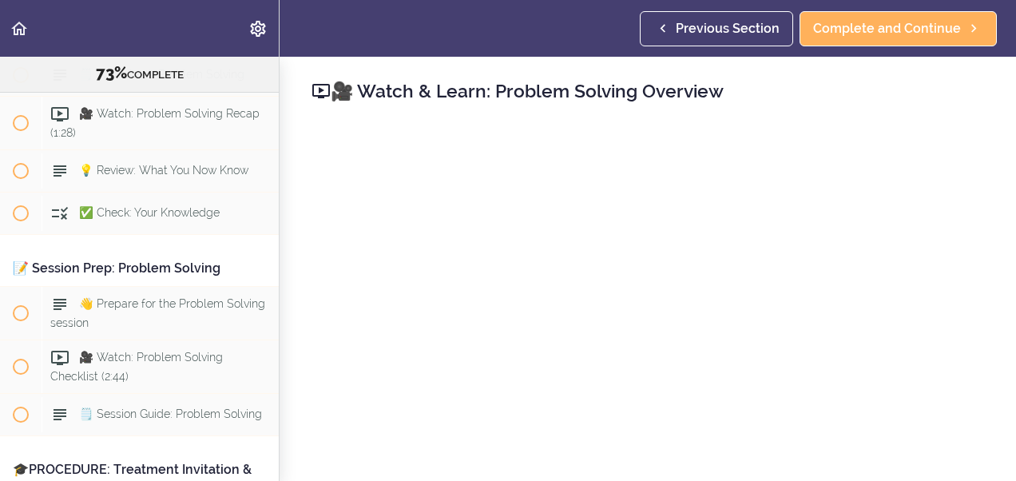
scroll to position [8043, 0]
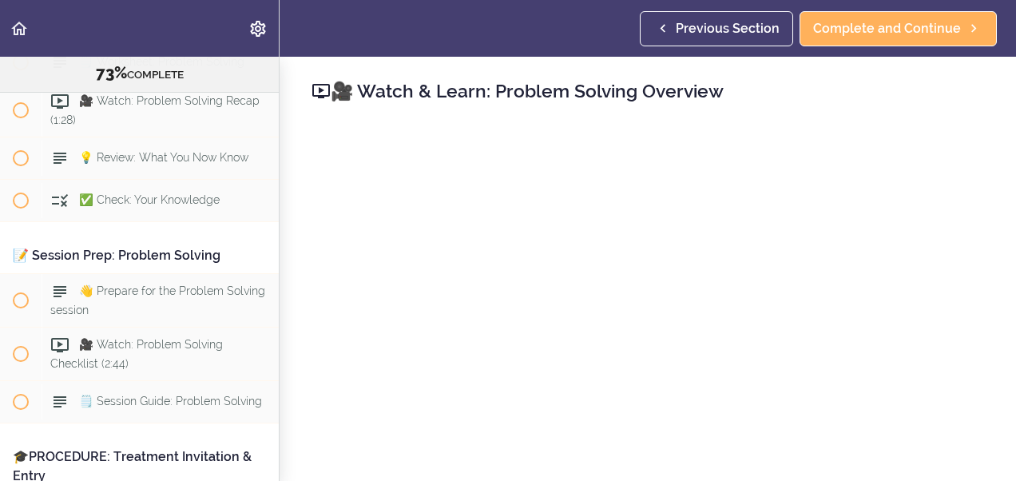
click at [1004, 455] on div "🎥 Watch & Learn: Problem Solving Overview Complete and Continue Discussion Post…" at bounding box center [648, 269] width 737 height 424
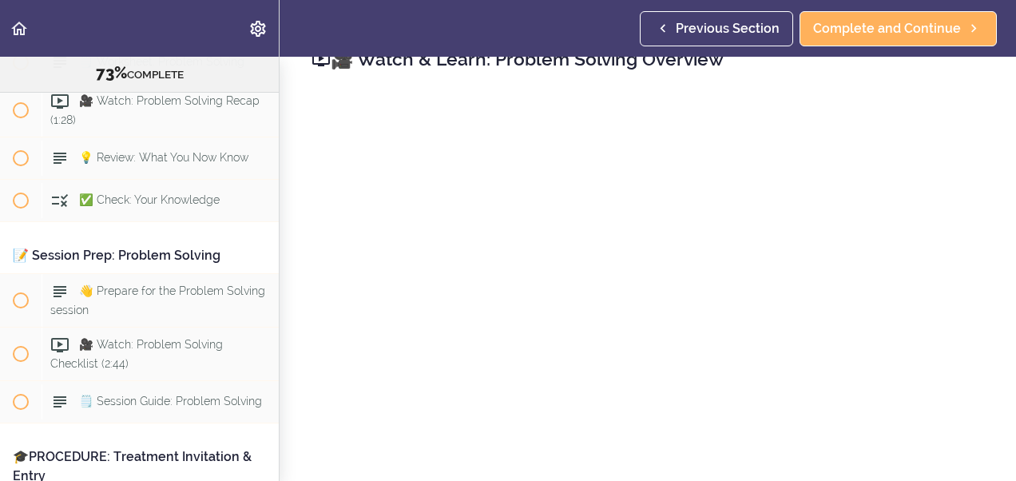
scroll to position [96, 0]
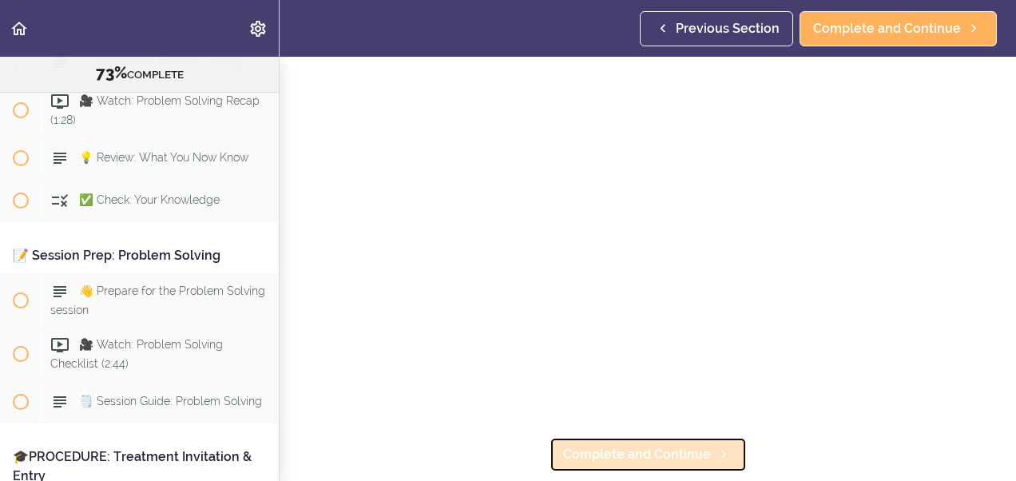
click at [638, 447] on span "Complete and Continue" at bounding box center [637, 454] width 148 height 19
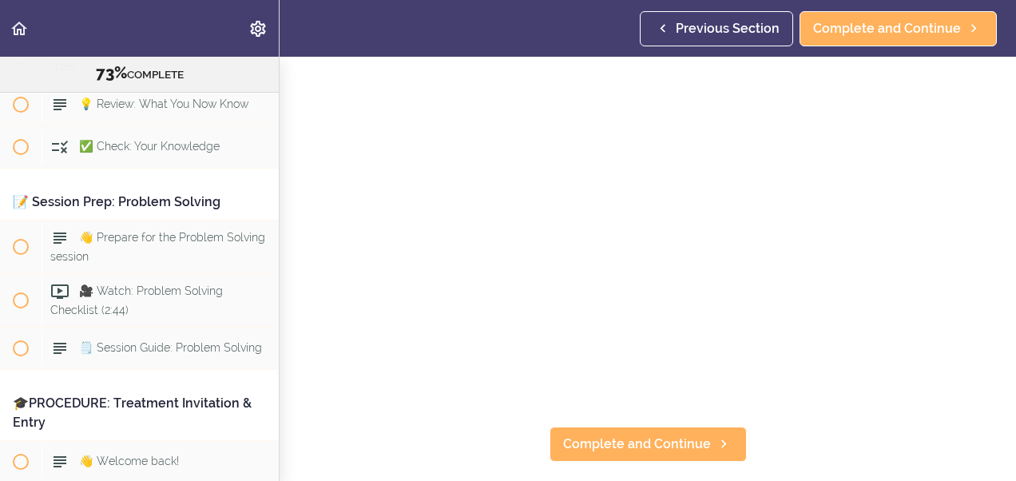
scroll to position [138, 0]
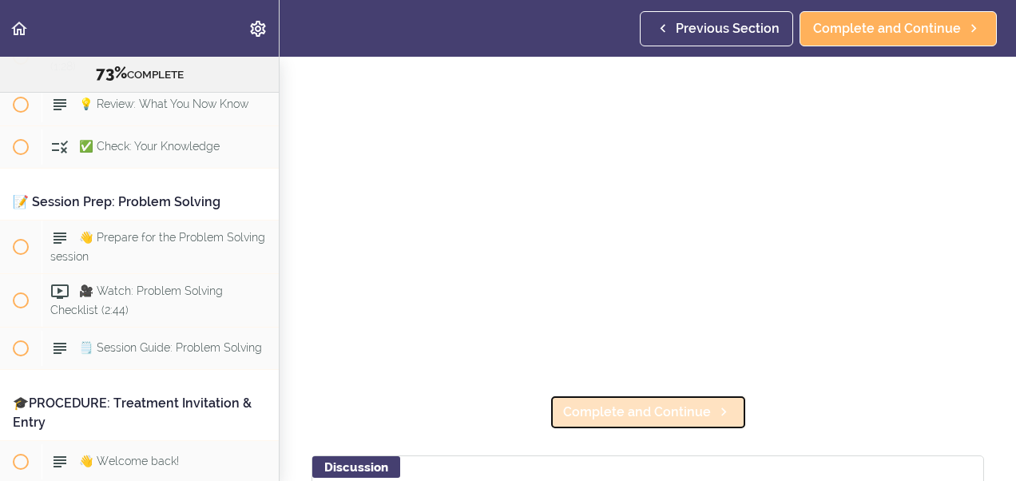
click at [654, 404] on span "Complete and Continue" at bounding box center [637, 412] width 148 height 19
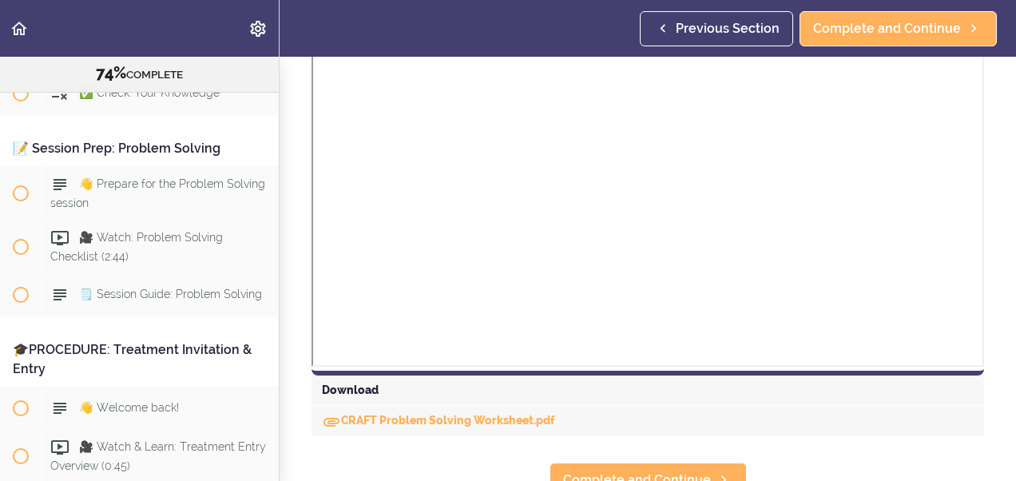
scroll to position [639, 0]
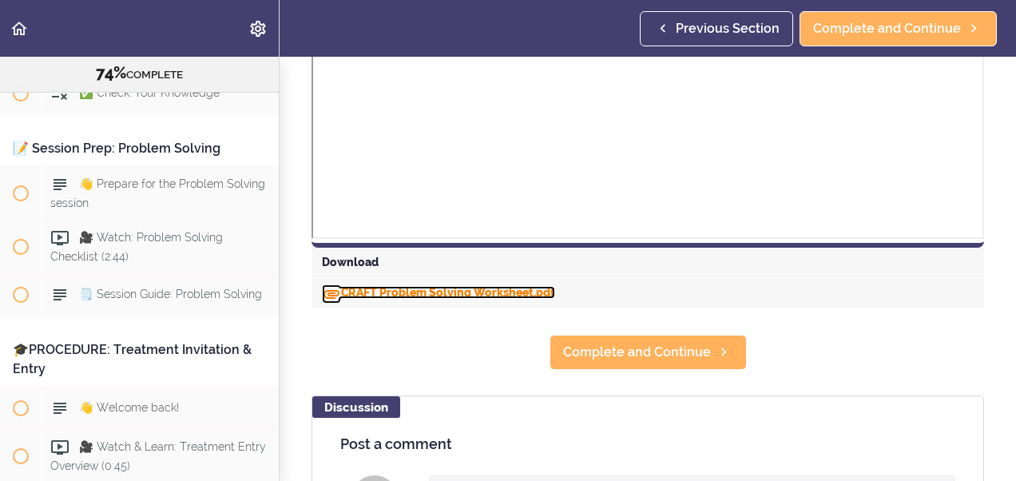
click at [445, 286] on link "CRAFT Problem Solving Worksheet.pdf" at bounding box center [438, 292] width 233 height 13
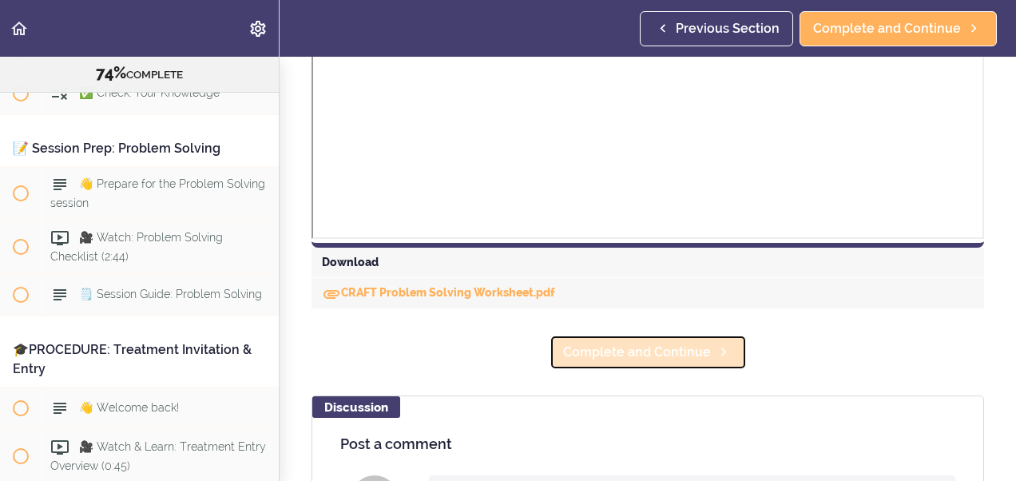
click at [641, 351] on span "Complete and Continue" at bounding box center [637, 352] width 148 height 19
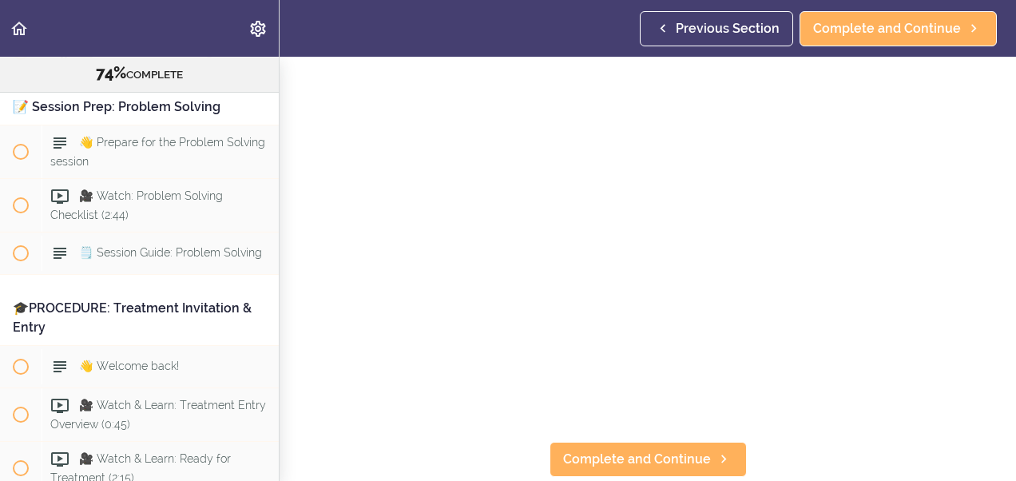
scroll to position [106, 0]
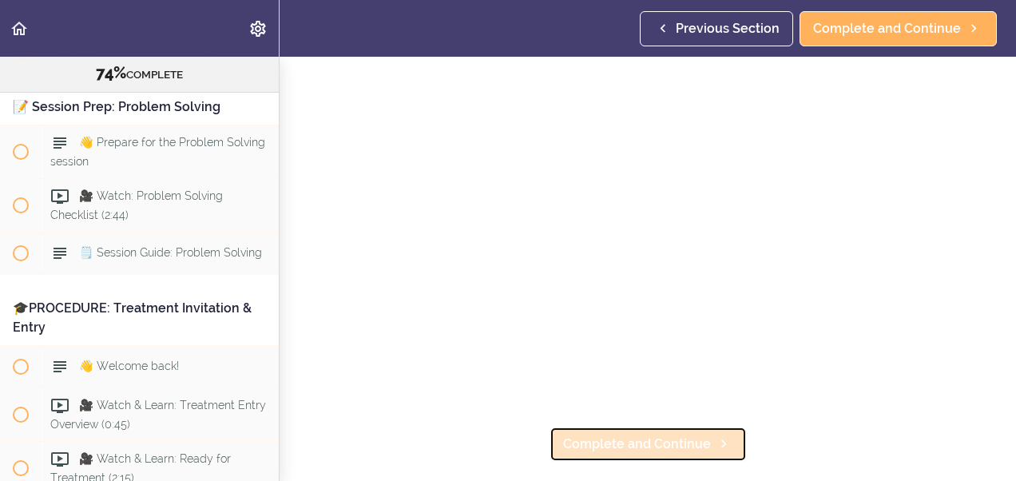
click at [628, 442] on span "Complete and Continue" at bounding box center [637, 444] width 148 height 19
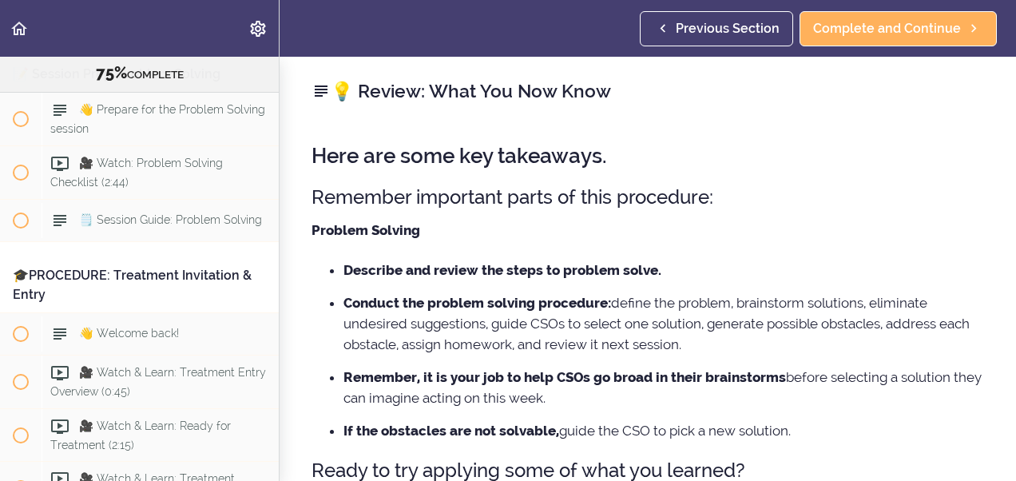
scroll to position [8246, 0]
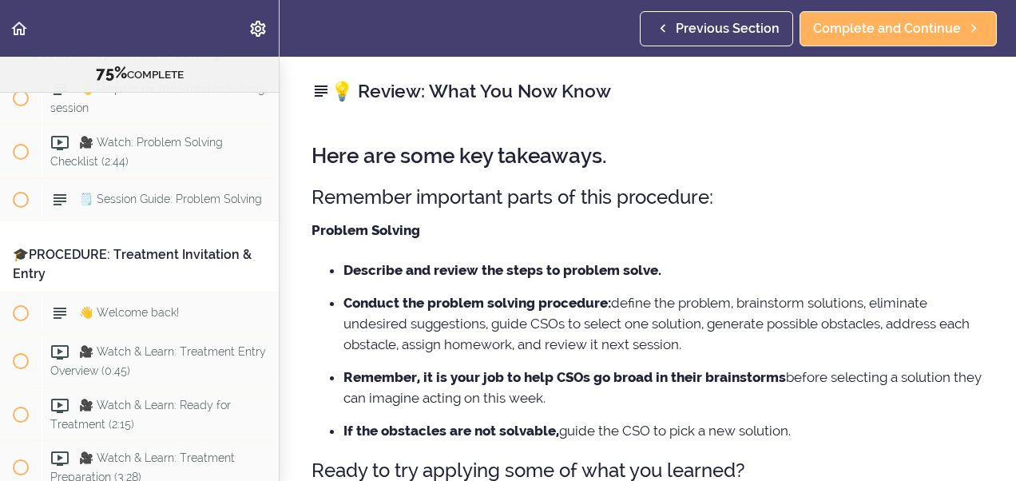
click at [764, 345] on li "Conduct the problem solving procedure: define the problem, brainstorm solutions…" at bounding box center [664, 323] width 641 height 62
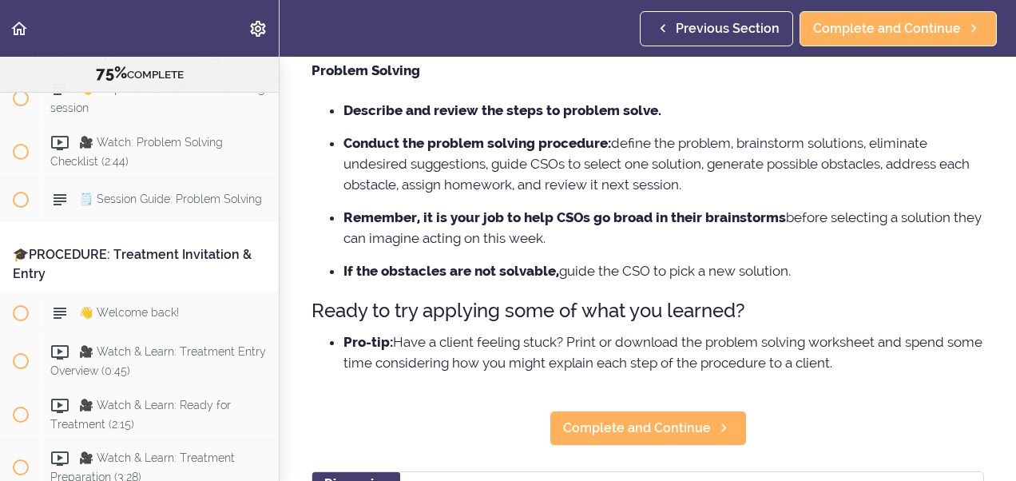
scroll to position [192, 0]
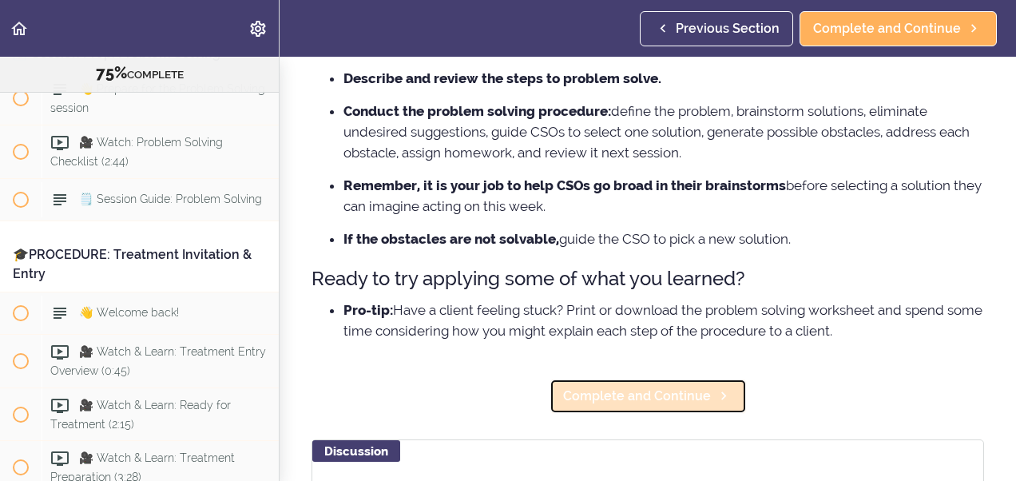
click at [678, 398] on span "Complete and Continue" at bounding box center [637, 396] width 148 height 19
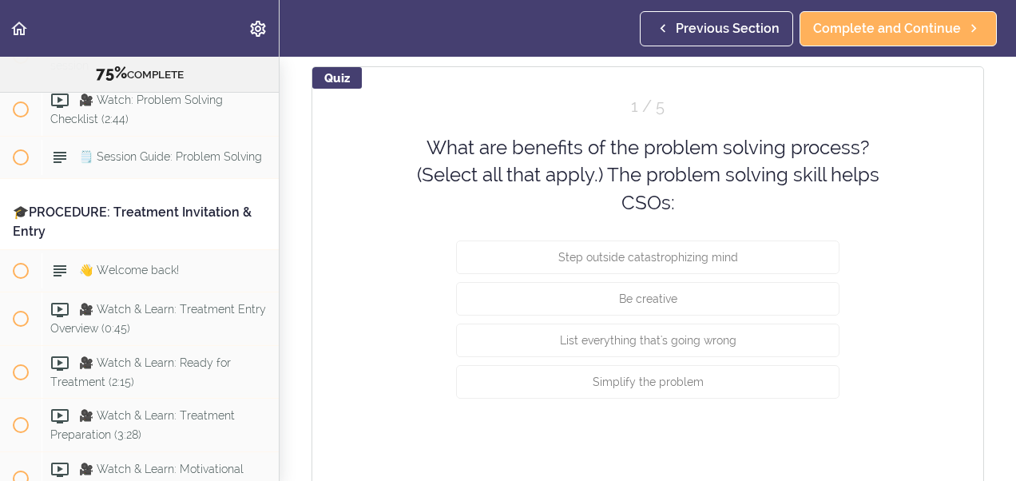
scroll to position [160, 0]
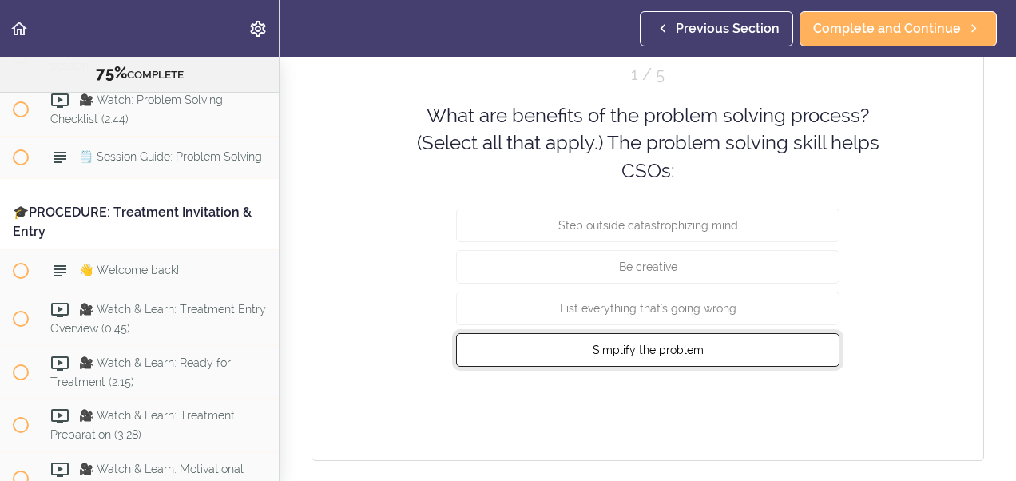
click at [662, 344] on span "Simplify the problem" at bounding box center [648, 350] width 111 height 13
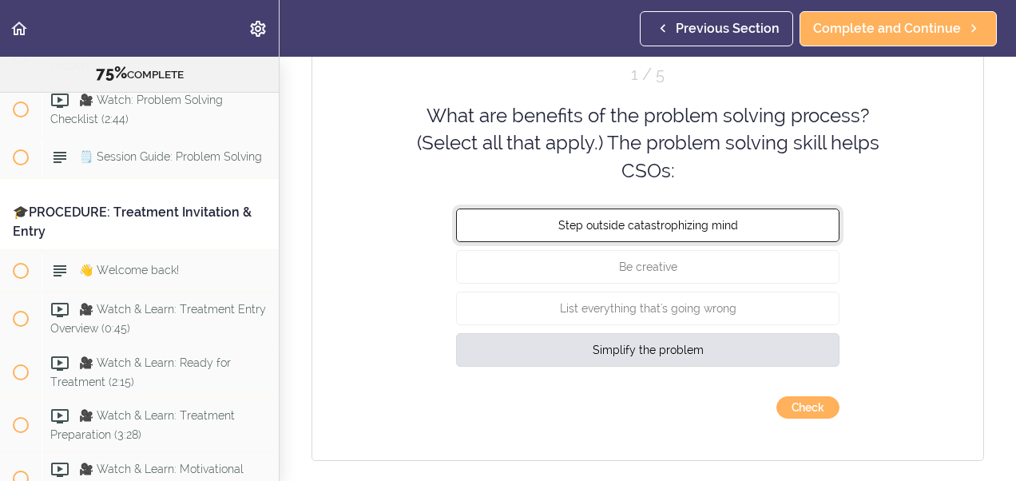
click at [614, 223] on span "Step outside catastrophizing mind" at bounding box center [648, 225] width 180 height 13
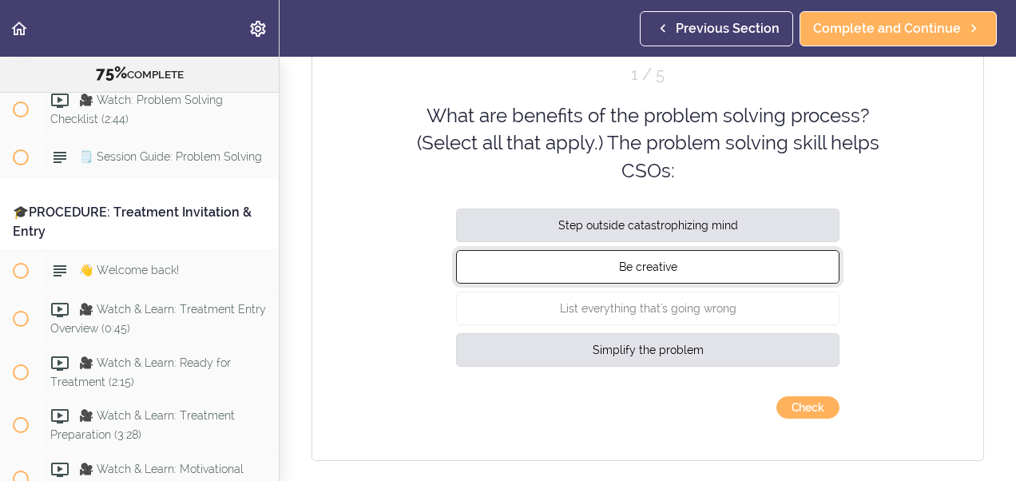
click at [635, 260] on span "Be creative" at bounding box center [648, 266] width 58 height 13
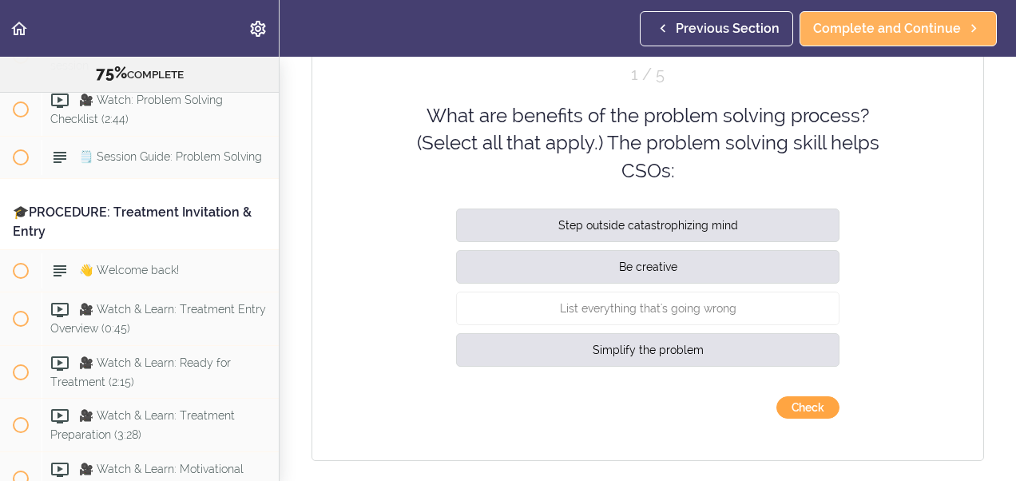
click at [786, 401] on button "Check" at bounding box center [808, 407] width 63 height 22
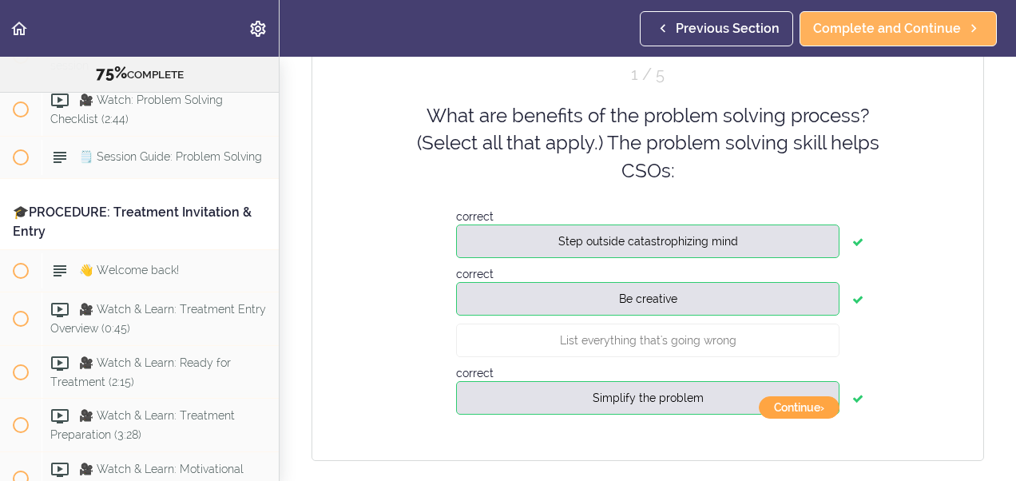
click at [786, 401] on button "Continue ›" at bounding box center [799, 407] width 81 height 22
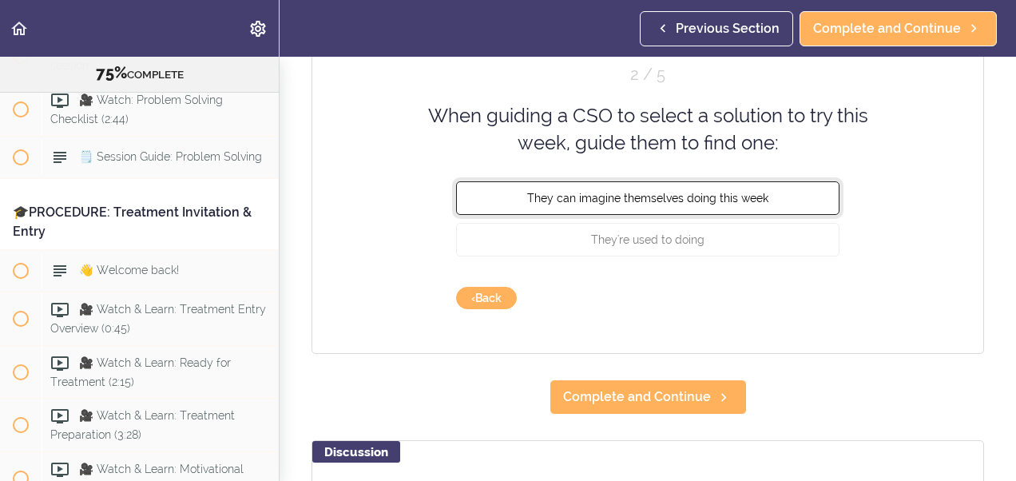
click at [615, 206] on button "They can imagine themselves doing this week" at bounding box center [648, 198] width 384 height 34
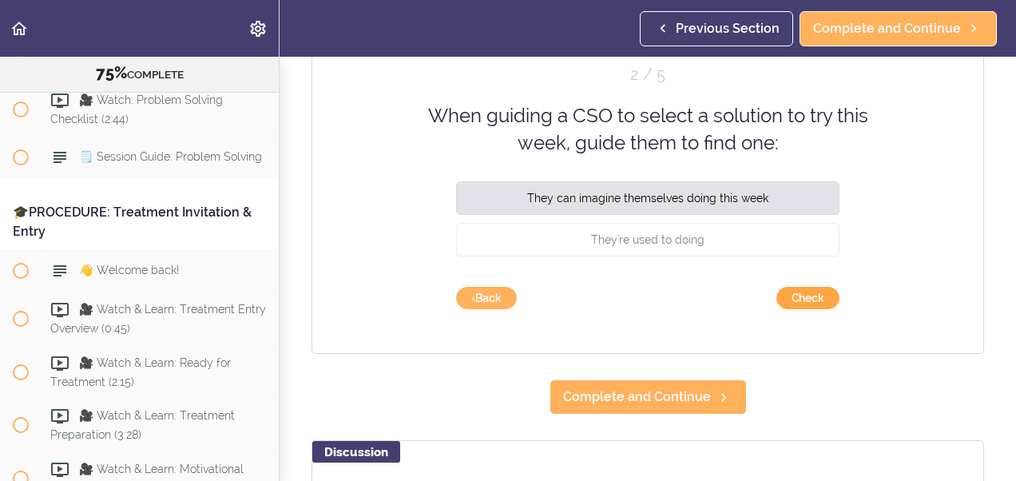
click at [786, 292] on button "Check" at bounding box center [808, 298] width 63 height 22
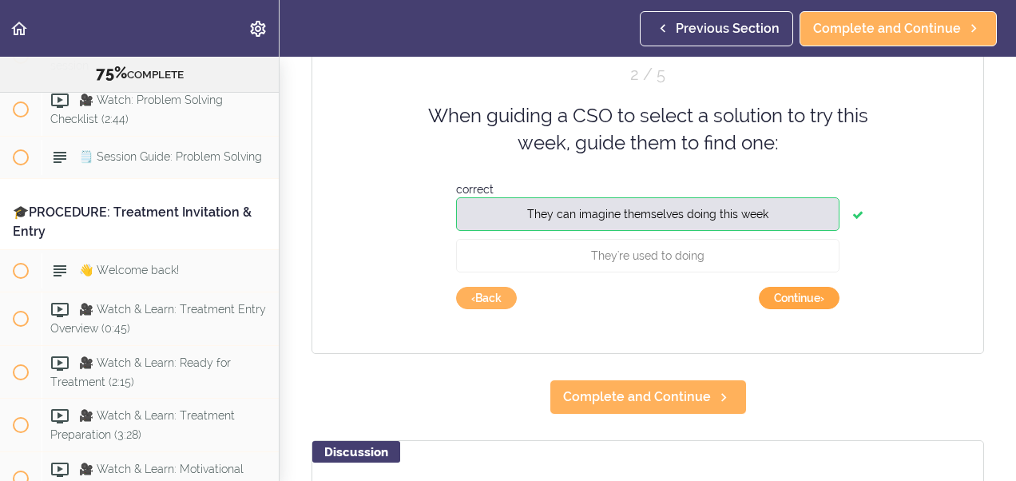
click at [786, 292] on button "Continue ›" at bounding box center [799, 298] width 81 height 22
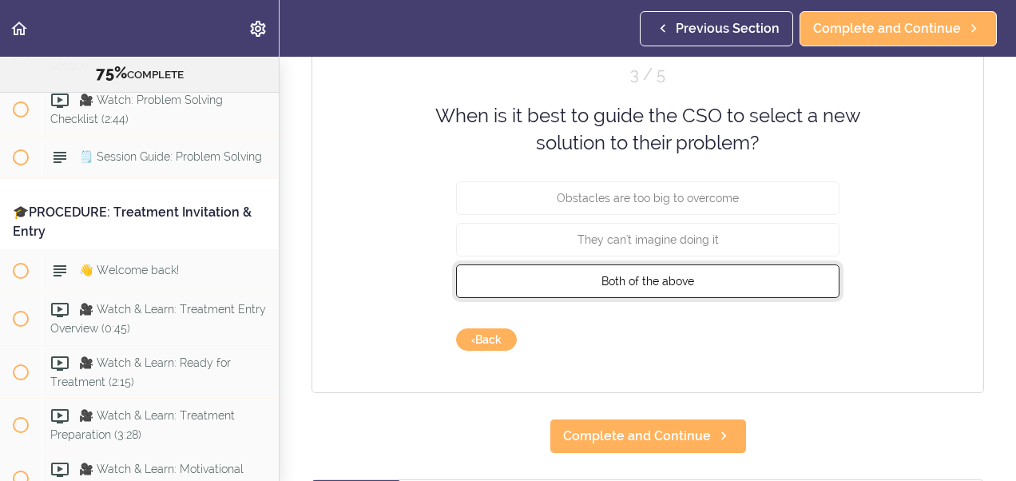
click at [639, 274] on span "Both of the above" at bounding box center [648, 280] width 93 height 13
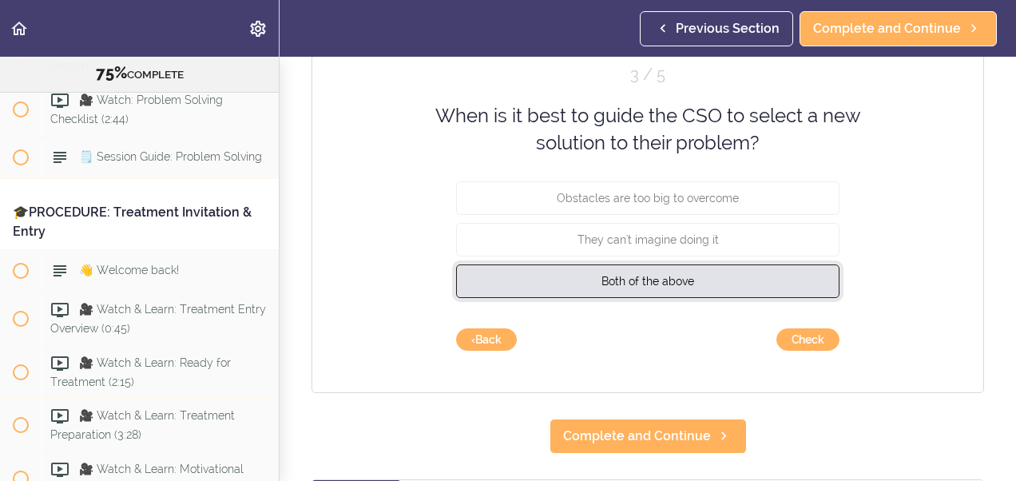
click at [639, 274] on span "Both of the above" at bounding box center [648, 280] width 93 height 13
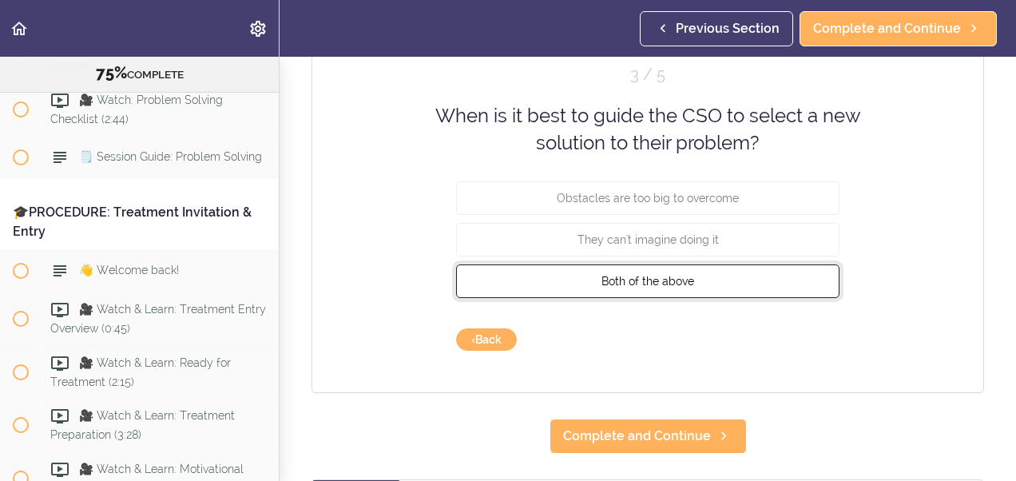
click at [705, 273] on button "Both of the above" at bounding box center [648, 281] width 384 height 34
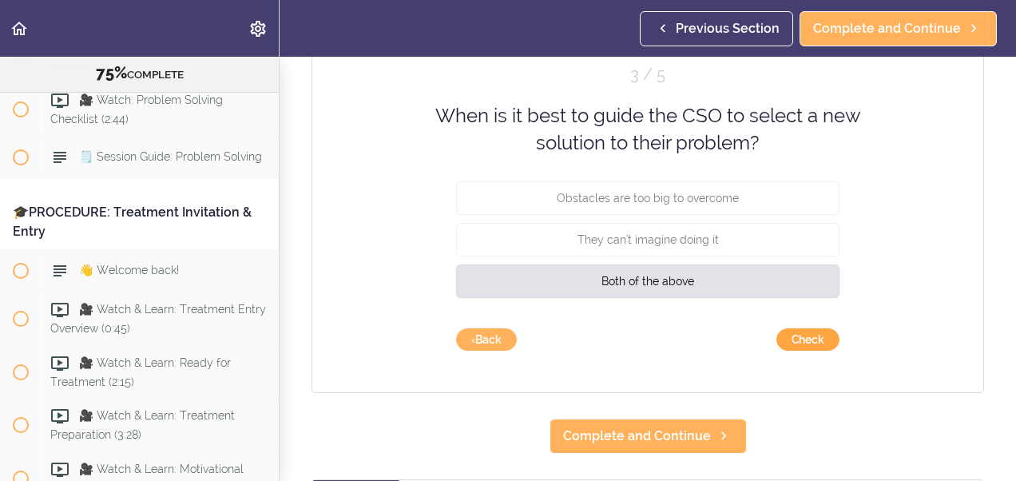
click at [808, 340] on button "Check" at bounding box center [808, 339] width 63 height 22
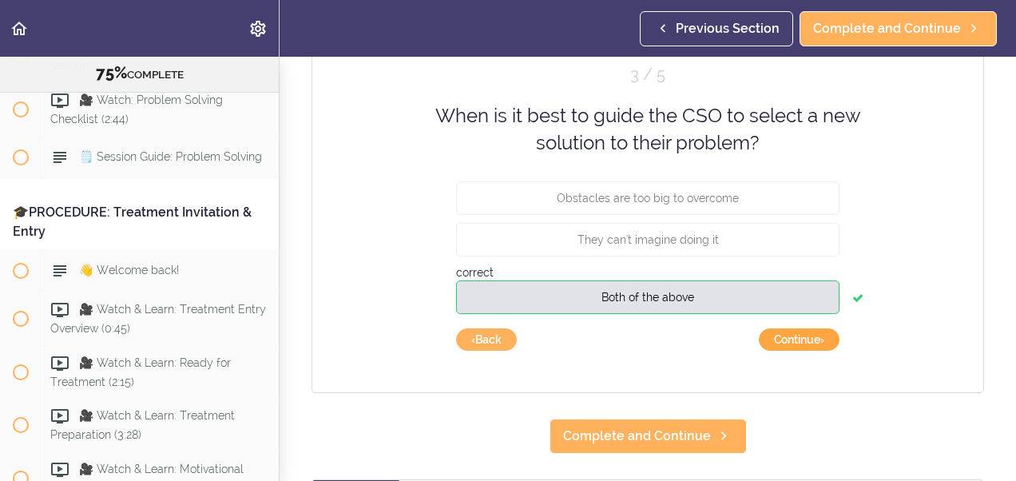
click at [808, 340] on button "Continue ›" at bounding box center [799, 339] width 81 height 22
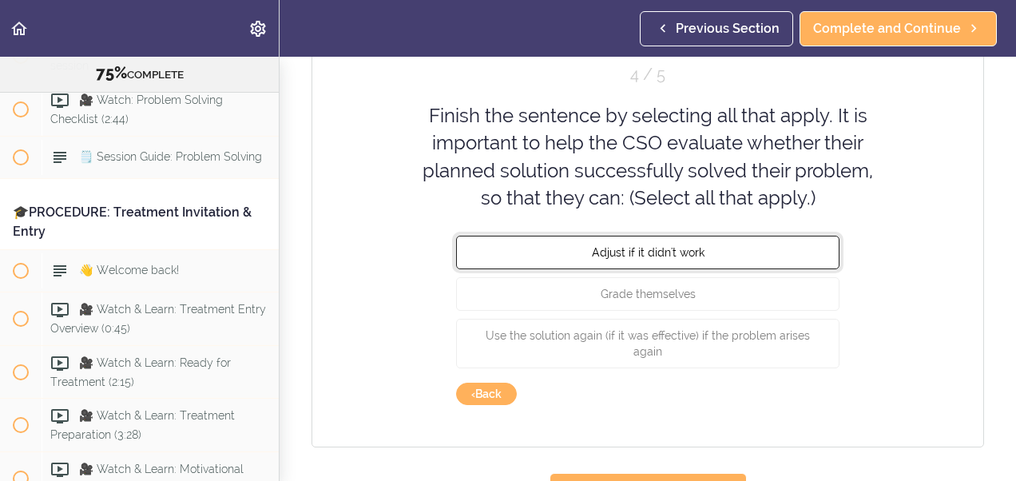
click at [673, 256] on span "Adjust if it didn't work" at bounding box center [648, 252] width 113 height 13
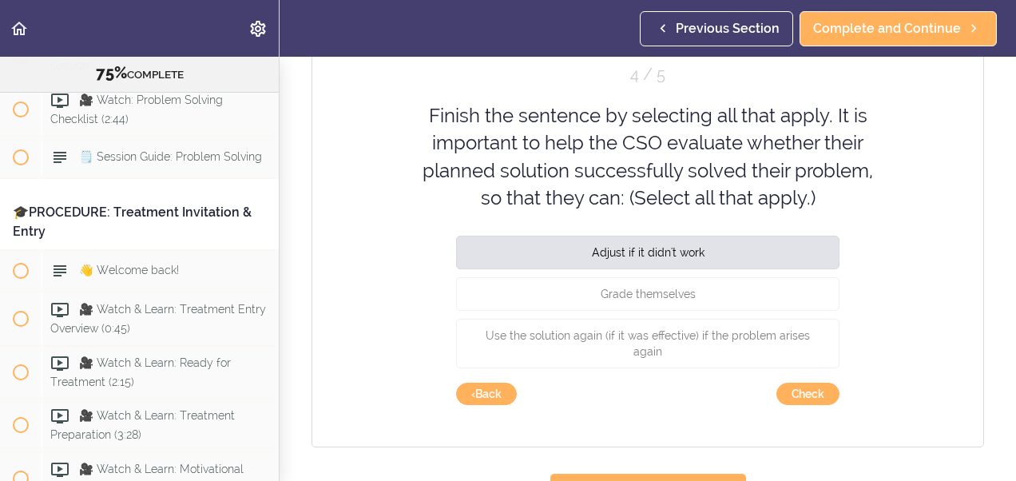
click at [616, 353] on div "Use the solution again (if it was effective) if the problem arises again" at bounding box center [648, 348] width 384 height 58
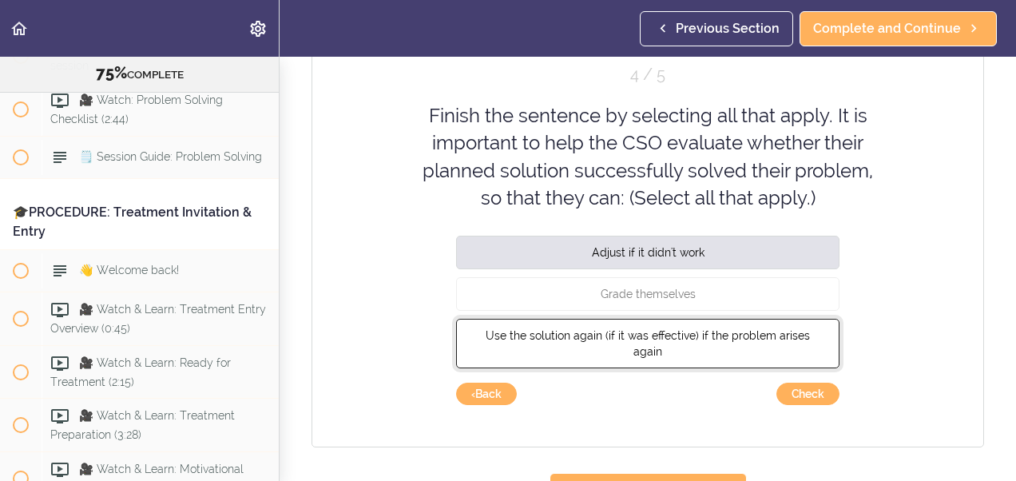
click at [660, 334] on span "Use the solution again (if it was effective) if the problem arises again" at bounding box center [648, 343] width 324 height 29
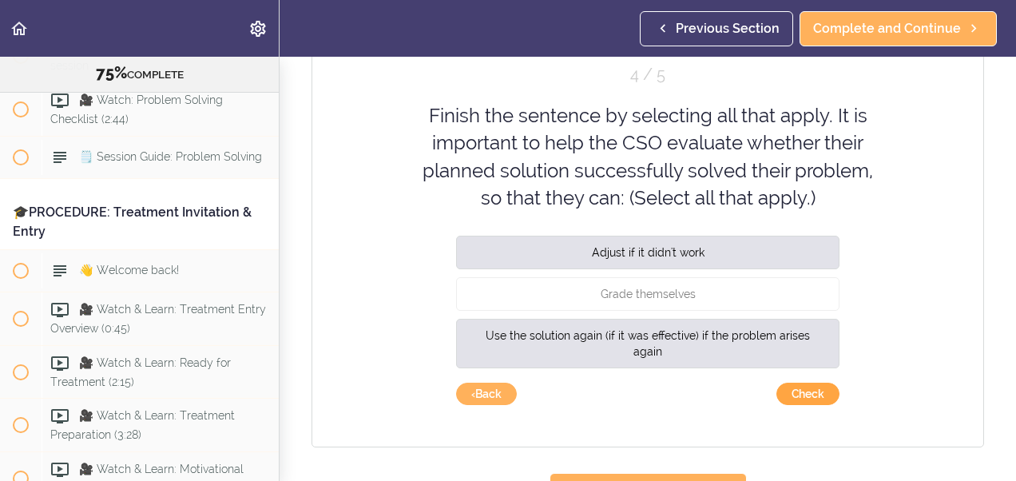
click at [797, 387] on button "Check" at bounding box center [808, 394] width 63 height 22
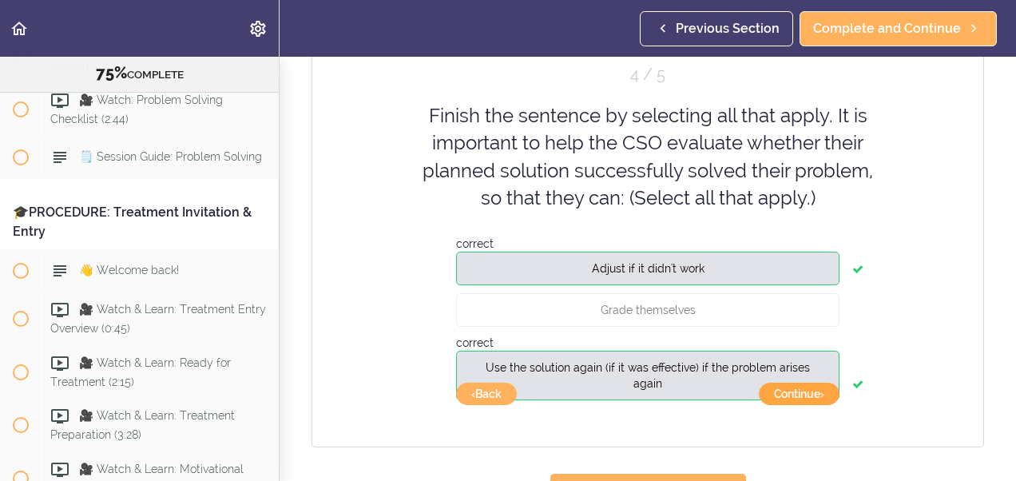
click at [781, 394] on button "Continue ›" at bounding box center [799, 394] width 81 height 22
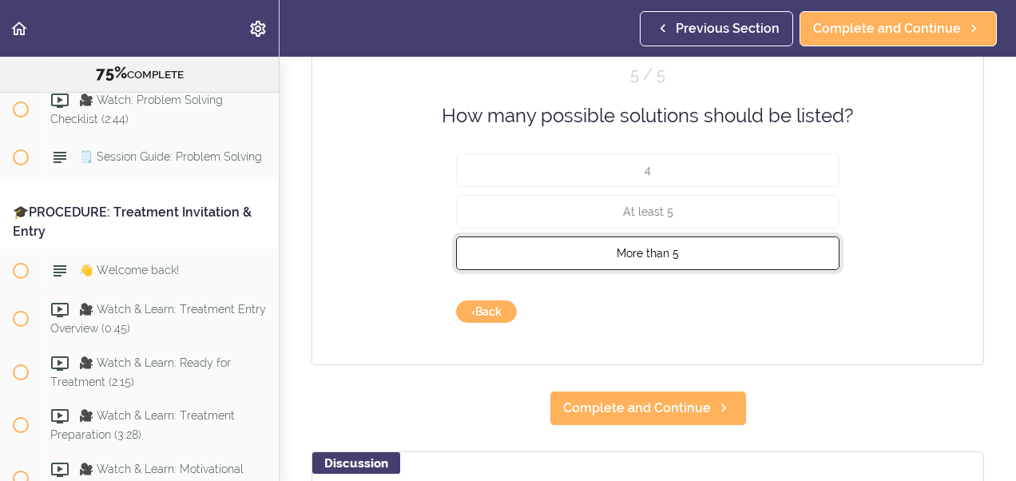
click at [626, 256] on span "More than 5" at bounding box center [648, 253] width 62 height 13
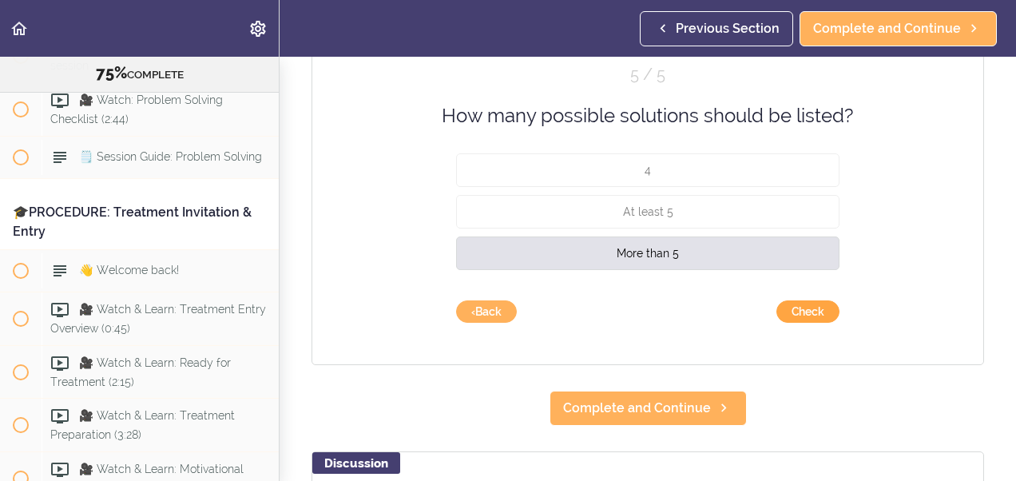
click at [793, 307] on button "Check" at bounding box center [808, 311] width 63 height 22
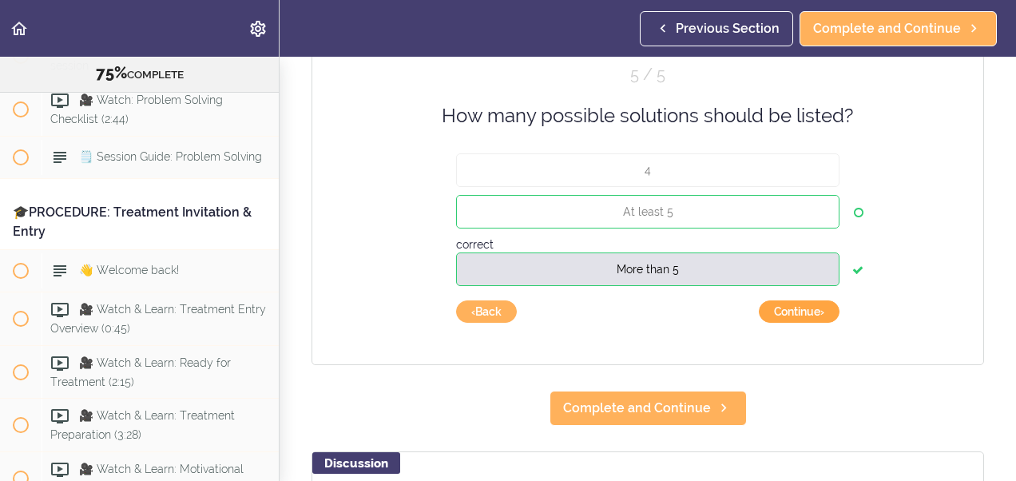
click at [793, 307] on button "Continue ›" at bounding box center [799, 311] width 81 height 22
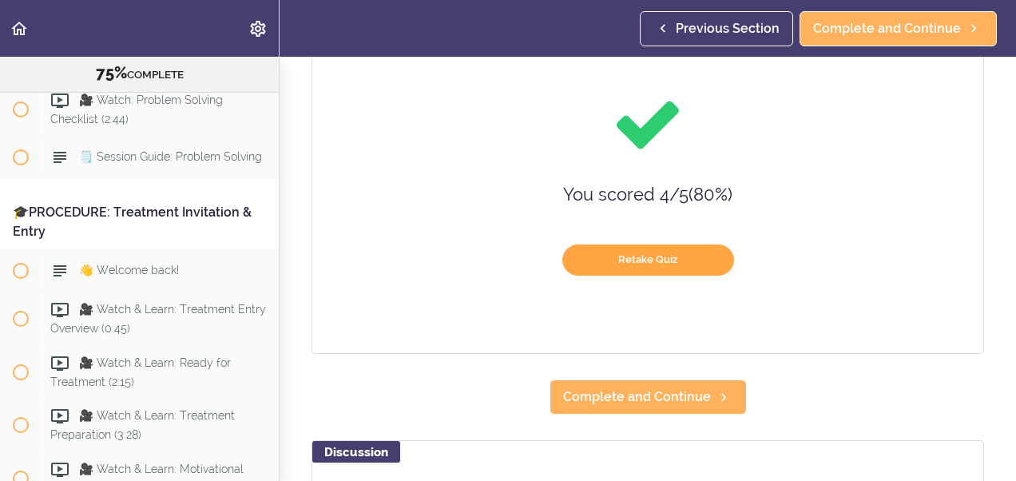
click at [624, 266] on button "Retake Quiz" at bounding box center [648, 259] width 172 height 31
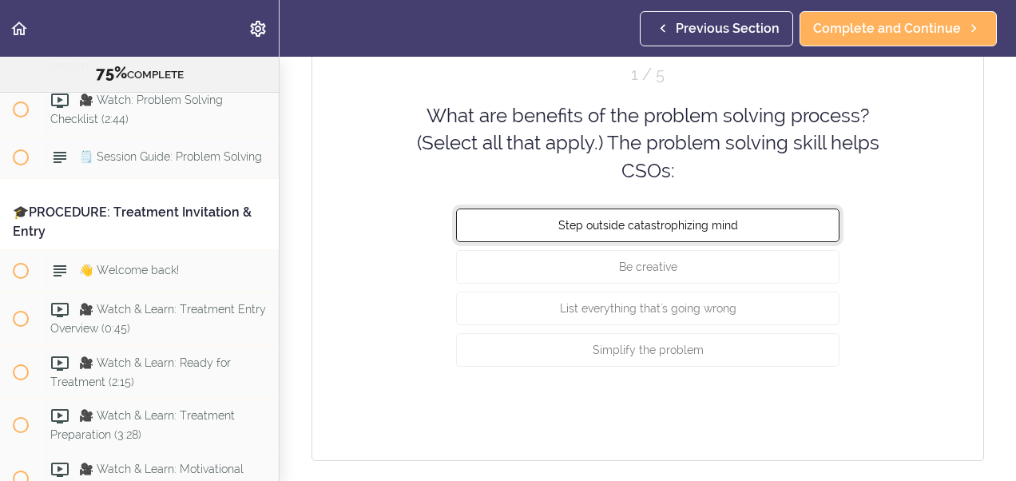
click at [713, 230] on span "Step outside catastrophizing mind" at bounding box center [648, 225] width 180 height 13
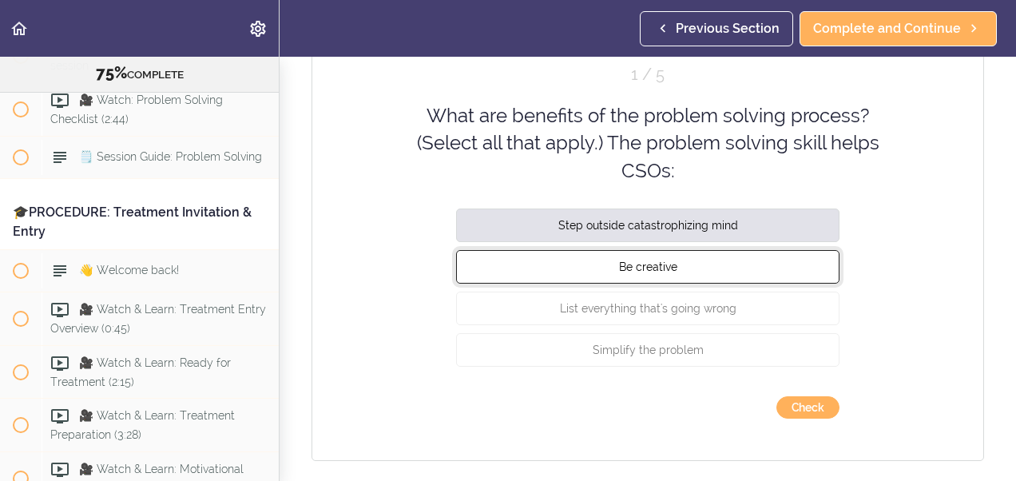
click at [670, 267] on span "Be creative" at bounding box center [648, 266] width 58 height 13
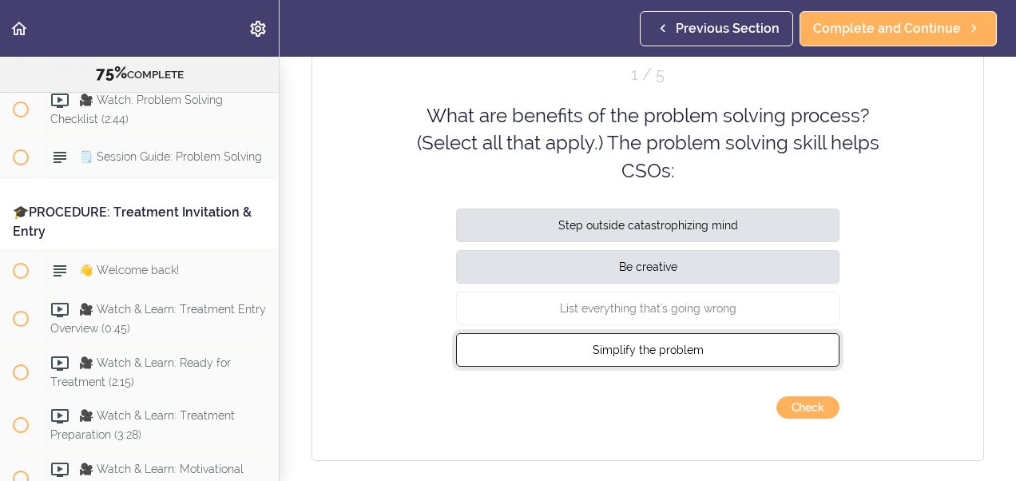
click at [647, 350] on span "Simplify the problem" at bounding box center [648, 350] width 111 height 13
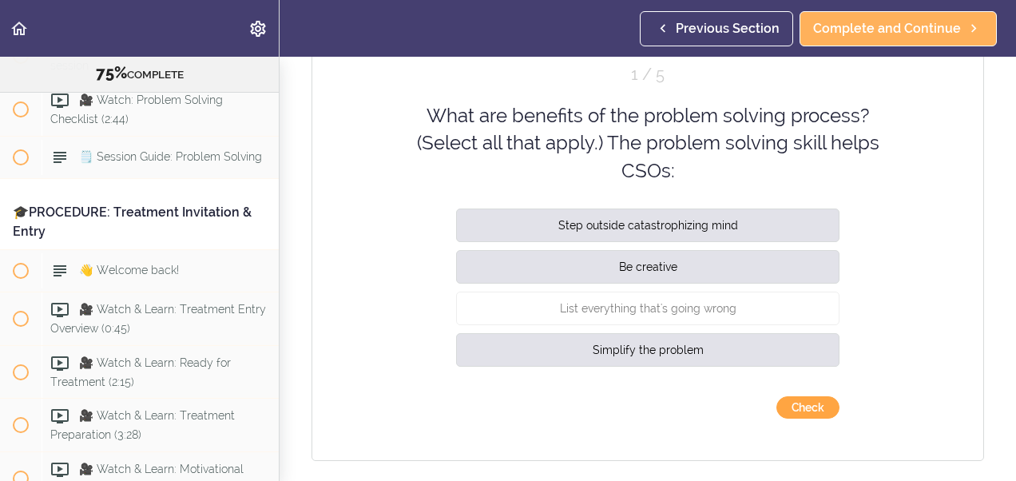
click at [799, 410] on button "Check" at bounding box center [808, 407] width 63 height 22
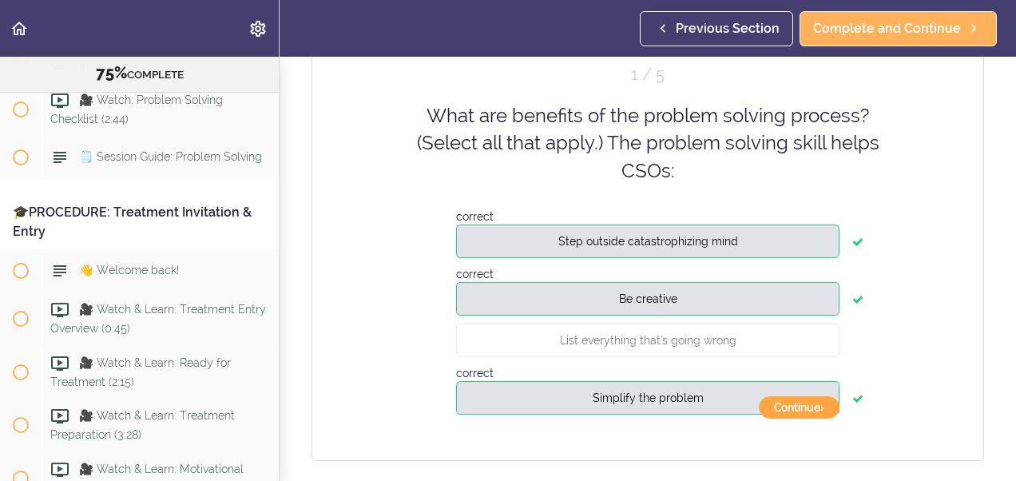
click at [799, 410] on button "Continue ›" at bounding box center [799, 407] width 81 height 22
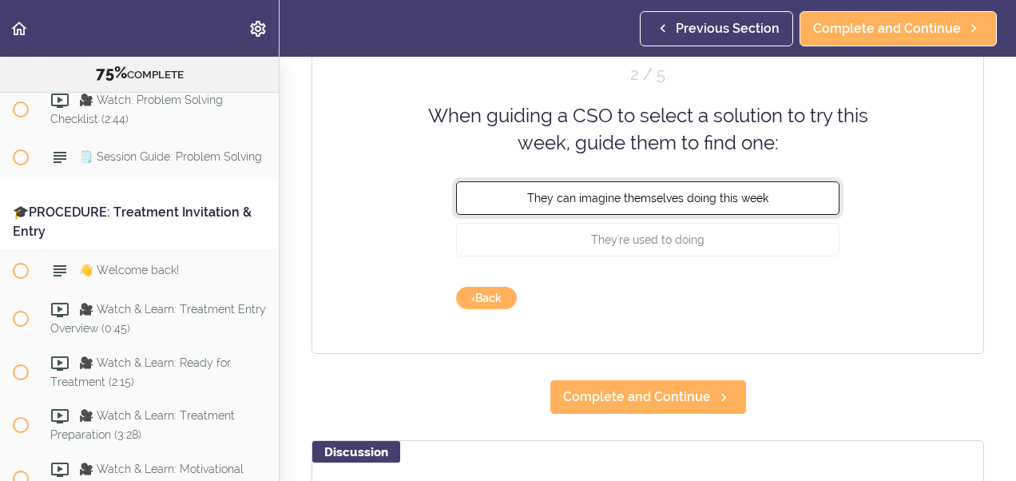
click at [618, 201] on span "They can imagine themselves doing this week" at bounding box center [647, 197] width 241 height 13
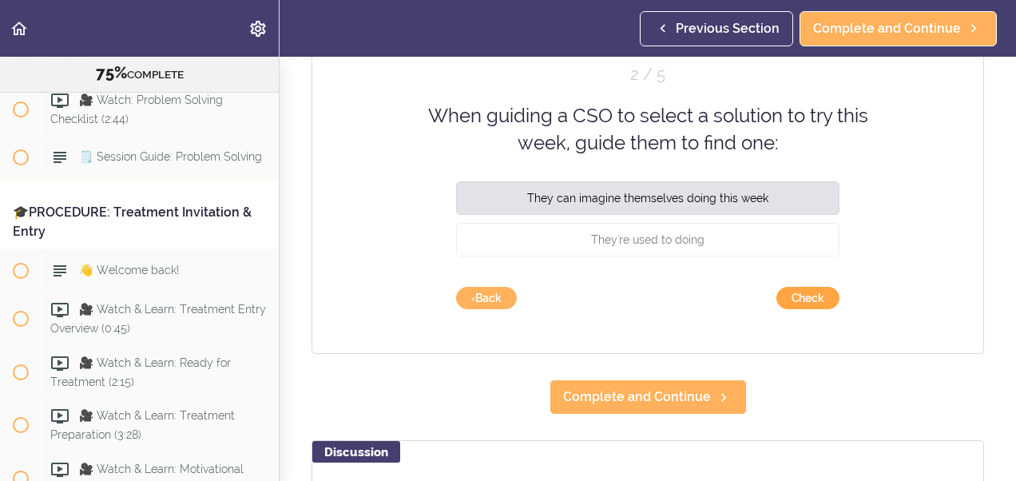
click at [788, 294] on button "Check" at bounding box center [808, 298] width 63 height 22
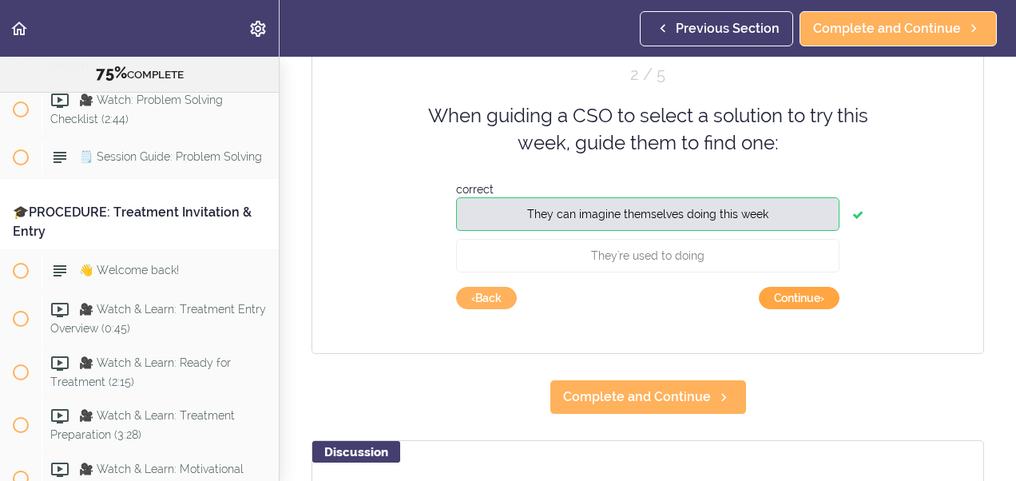
click at [789, 294] on button "Continue ›" at bounding box center [799, 298] width 81 height 22
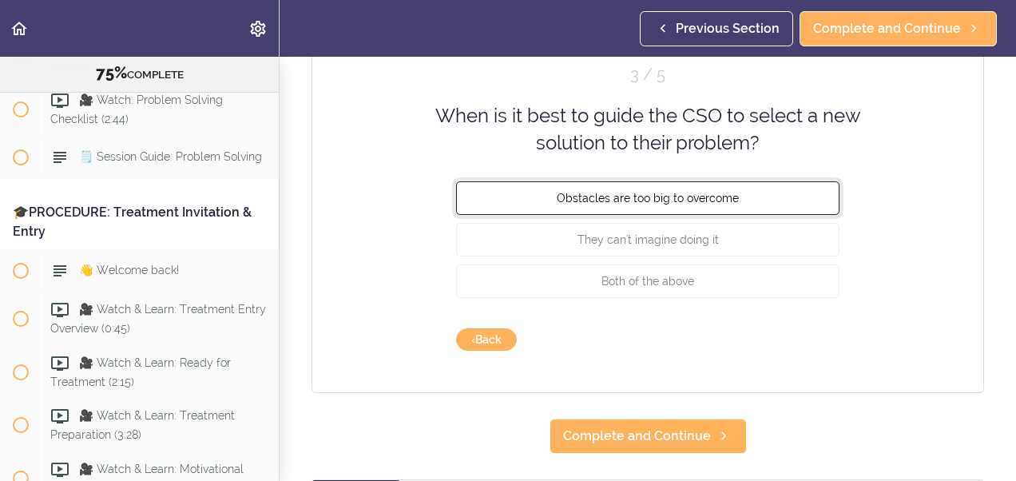
click at [485, 187] on button "Obstacles are too big to overcome" at bounding box center [648, 198] width 384 height 34
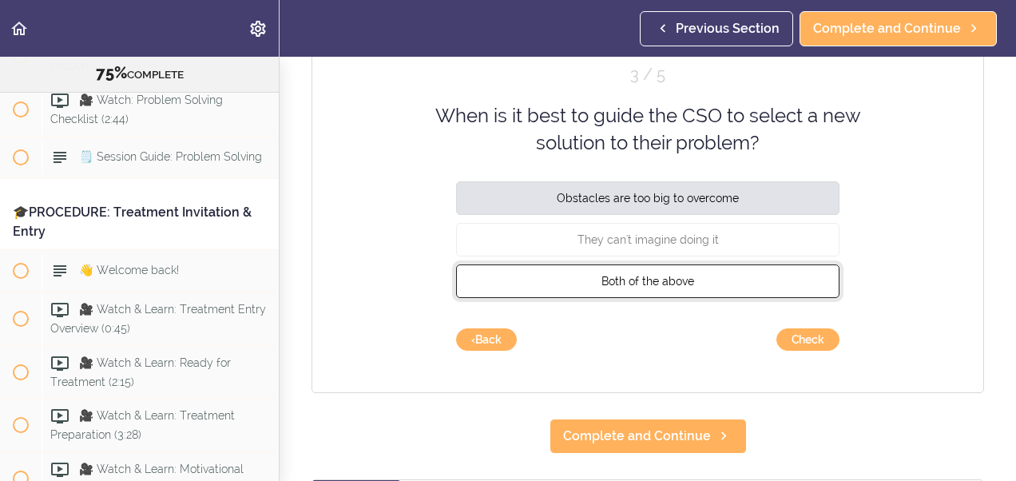
click at [532, 267] on button "Both of the above" at bounding box center [648, 281] width 384 height 34
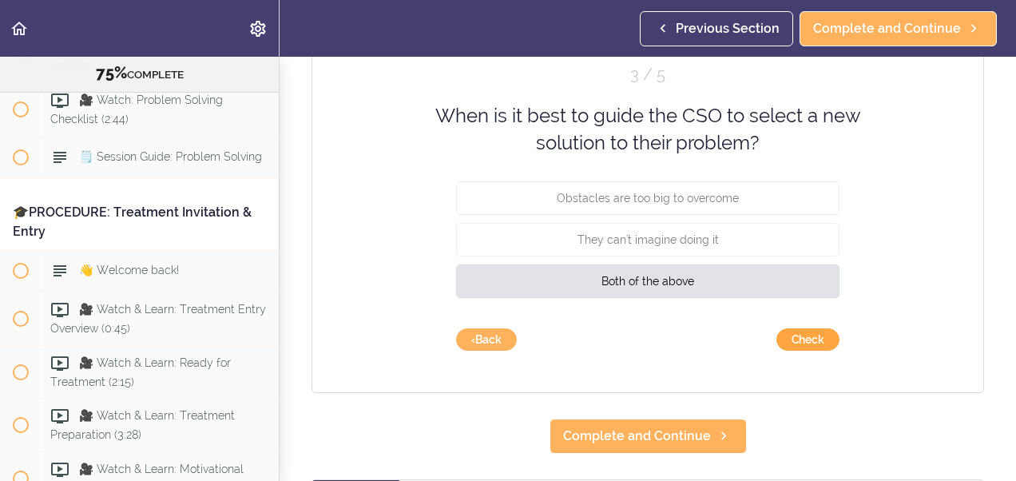
click at [792, 331] on button "Check" at bounding box center [808, 339] width 63 height 22
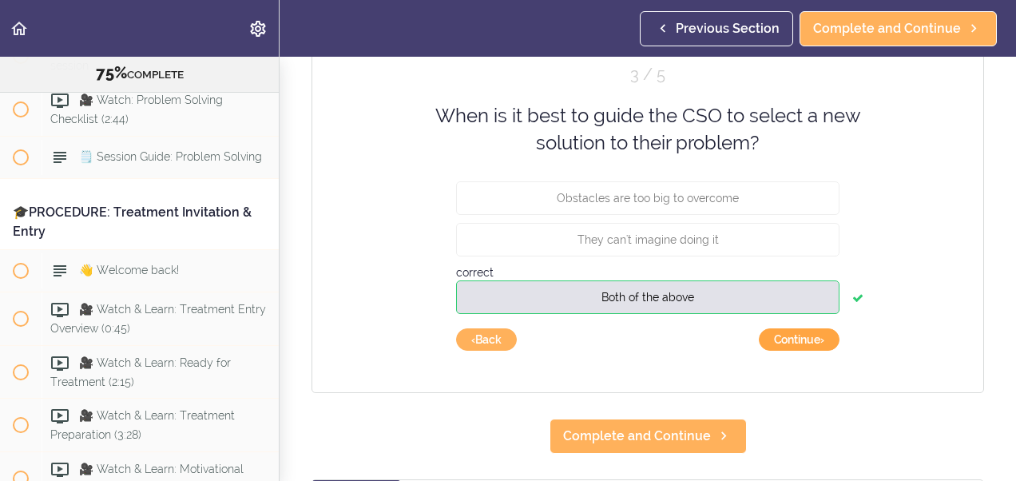
click at [797, 336] on button "Continue ›" at bounding box center [799, 339] width 81 height 22
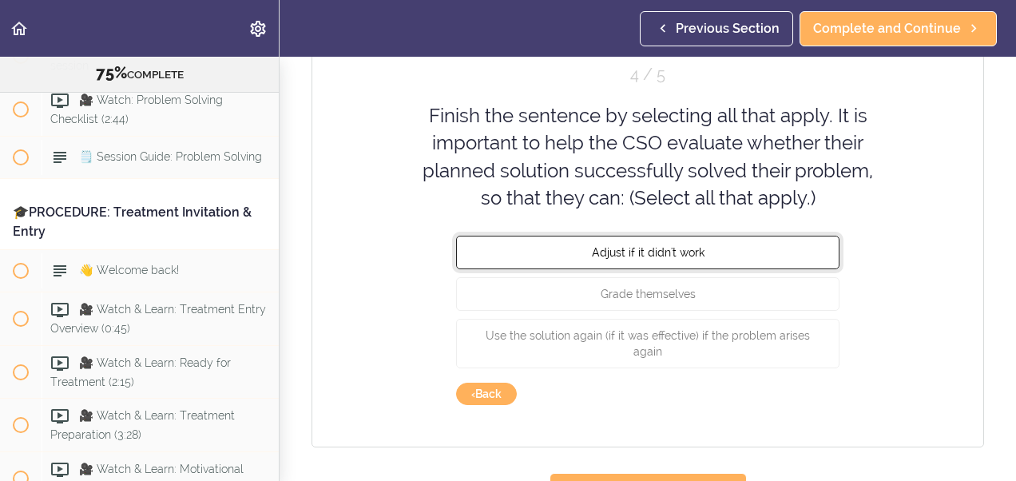
click at [547, 246] on button "Adjust if it didn't work" at bounding box center [648, 253] width 384 height 34
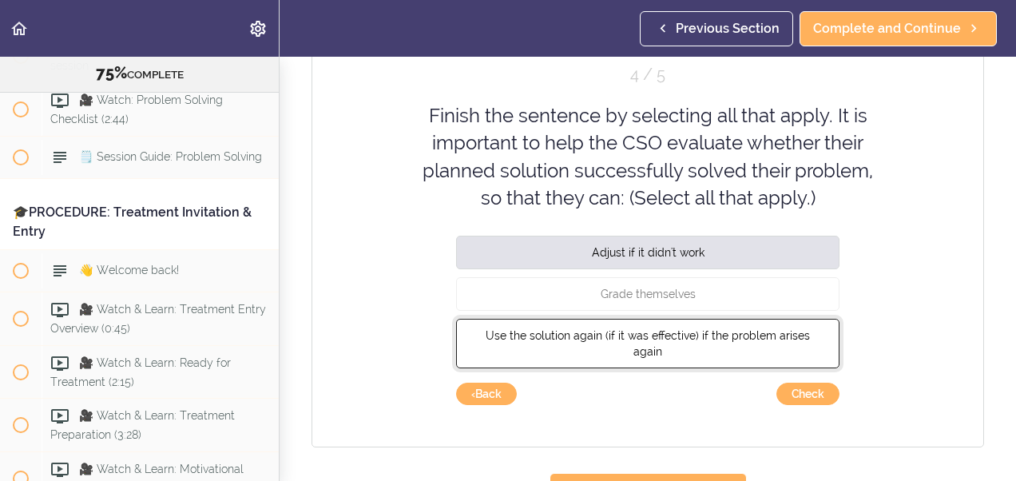
click at [570, 329] on span "Use the solution again (if it was effective) if the problem arises again" at bounding box center [648, 343] width 324 height 29
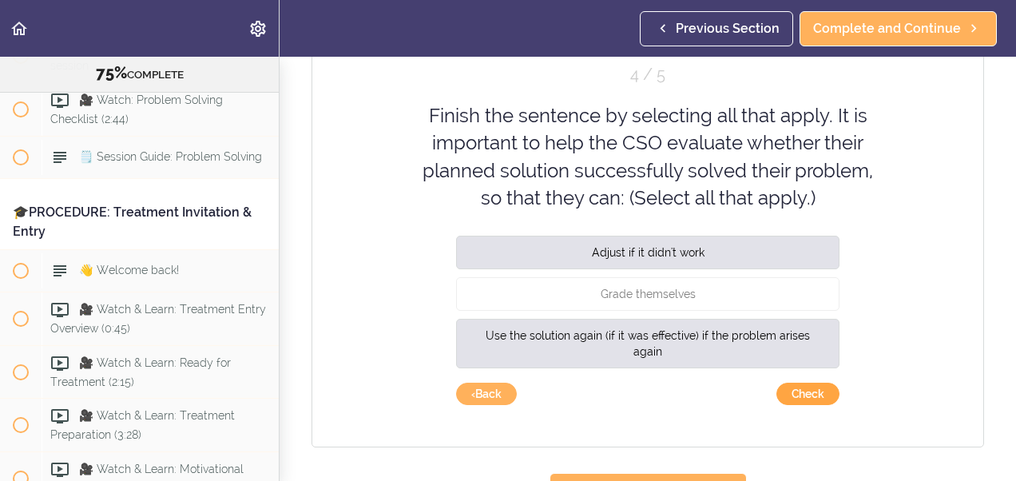
click at [797, 396] on button "Check" at bounding box center [808, 394] width 63 height 22
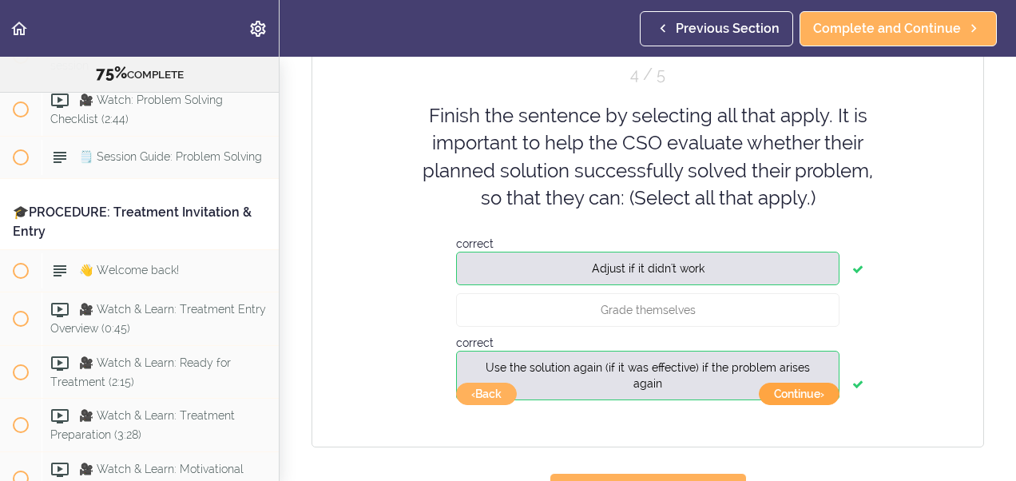
click at [797, 396] on button "Continue ›" at bounding box center [799, 394] width 81 height 22
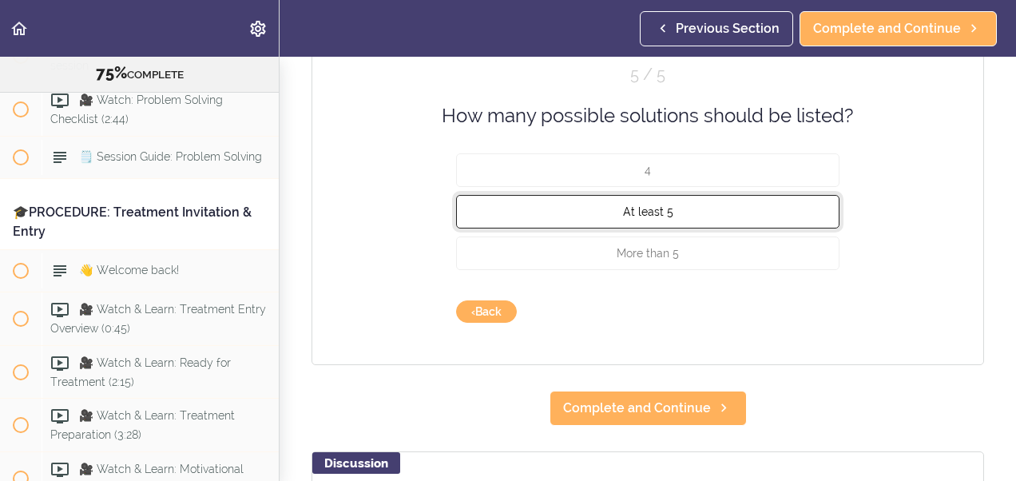
click at [626, 211] on span "At least 5" at bounding box center [648, 211] width 50 height 13
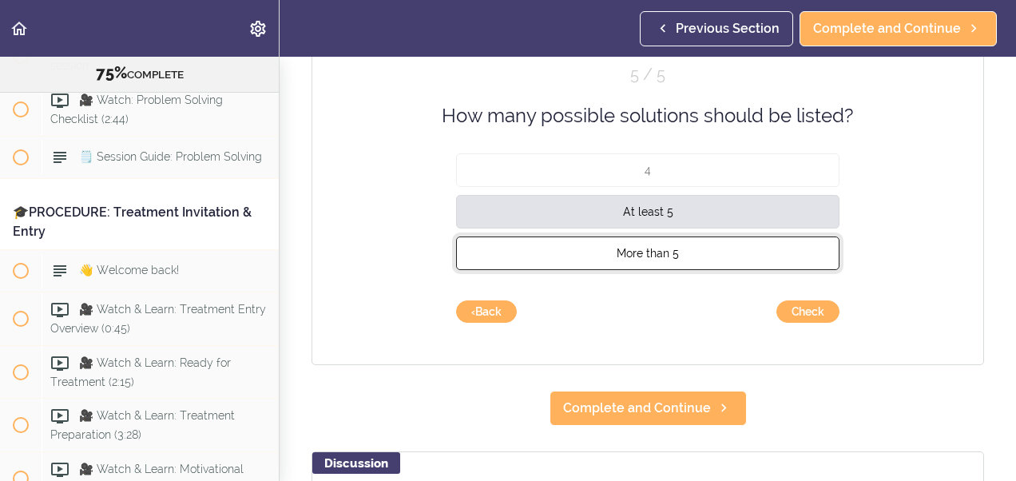
click at [625, 248] on span "More than 5" at bounding box center [648, 253] width 62 height 13
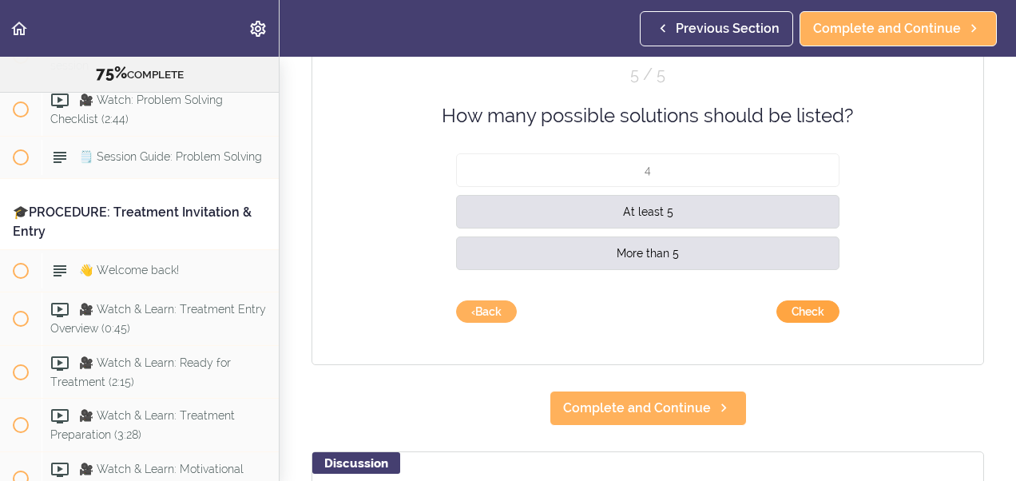
click at [786, 312] on button "Check" at bounding box center [808, 311] width 63 height 22
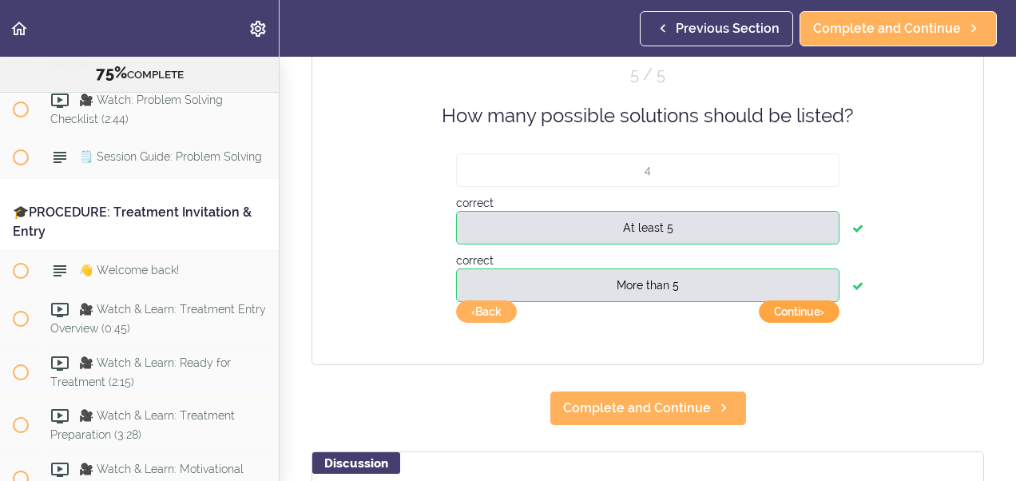
click at [786, 312] on button "Continue ›" at bounding box center [799, 311] width 81 height 22
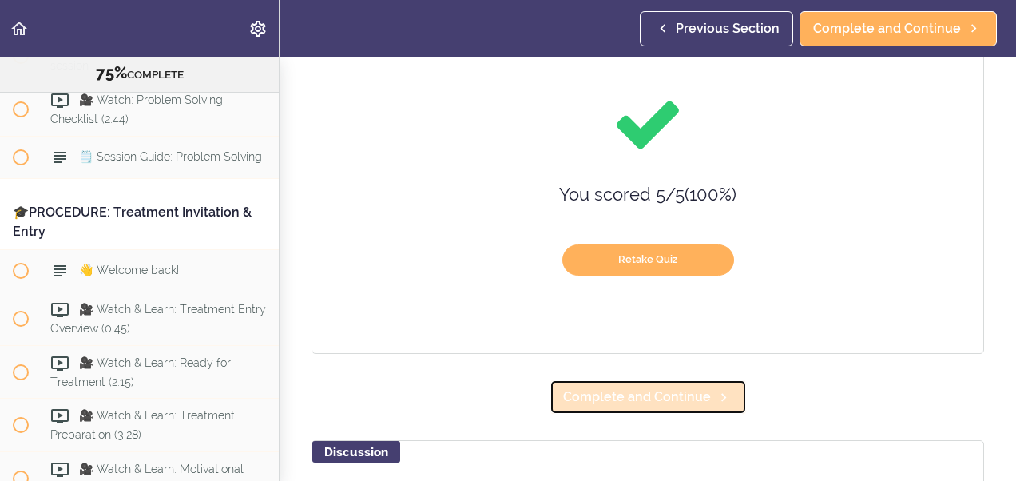
click at [677, 397] on span "Complete and Continue" at bounding box center [637, 397] width 148 height 19
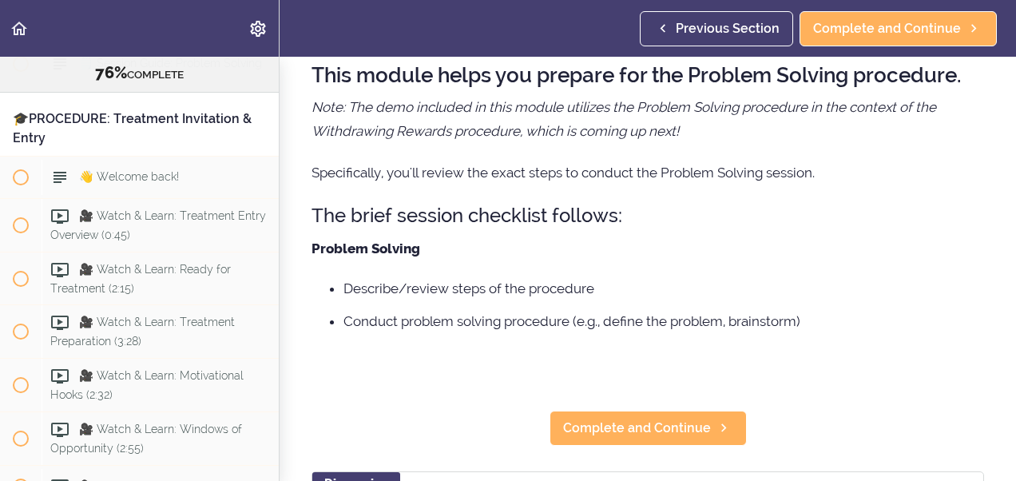
scroll to position [138, 0]
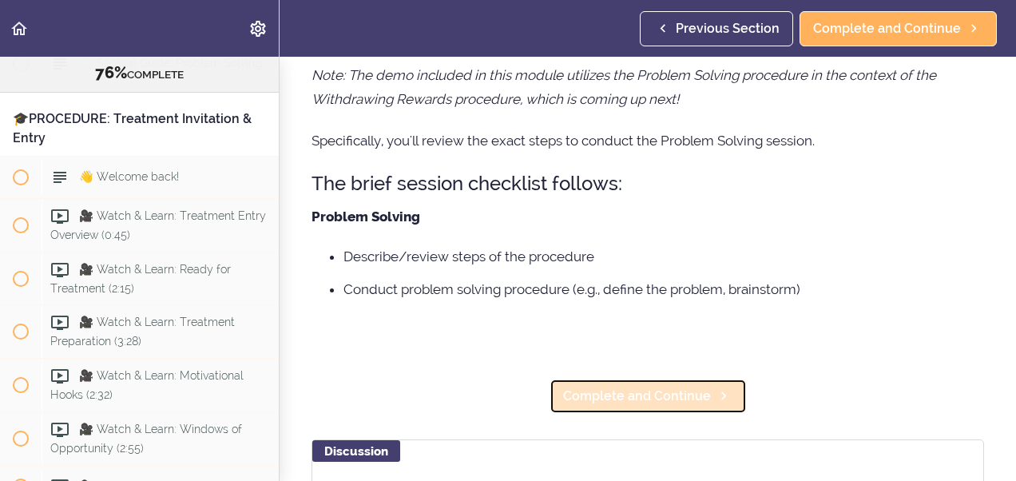
click at [647, 397] on span "Complete and Continue" at bounding box center [637, 396] width 148 height 19
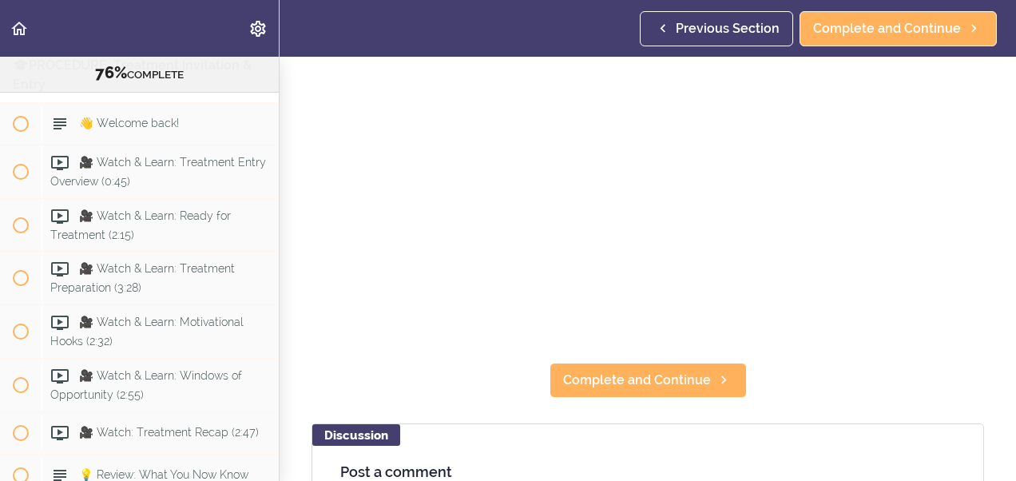
scroll to position [202, 0]
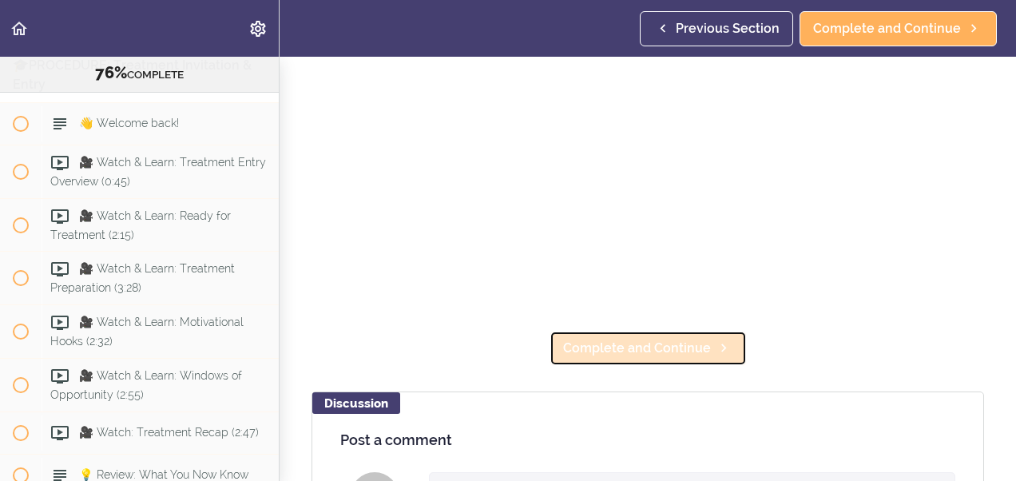
click at [678, 344] on span "Complete and Continue" at bounding box center [637, 348] width 148 height 19
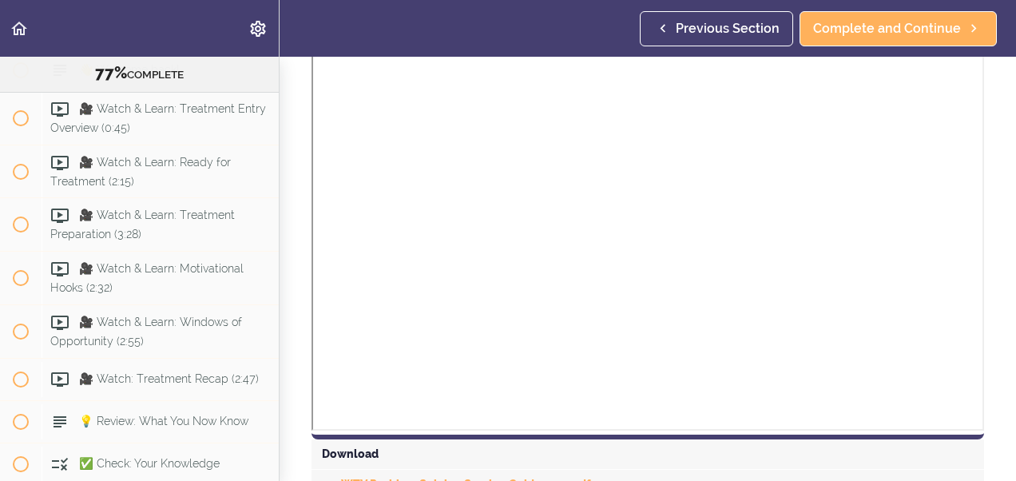
scroll to position [479, 0]
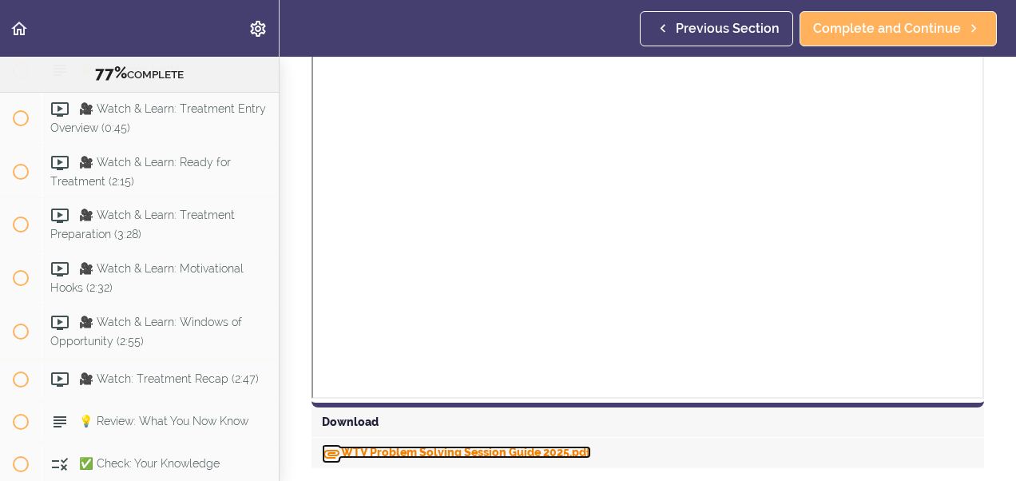
click at [411, 451] on link "WTV Problem Solving Session Guide 2025.pdf" at bounding box center [456, 452] width 269 height 13
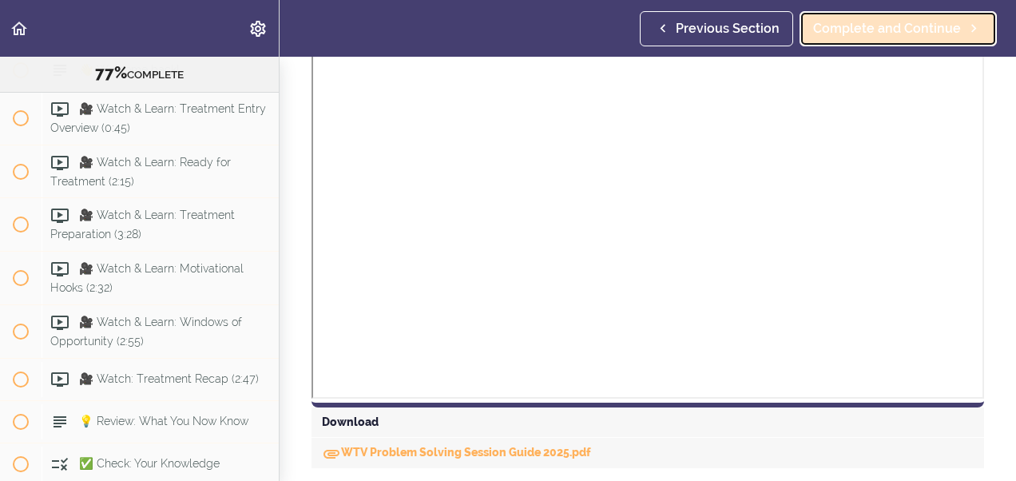
click at [871, 22] on span "Complete and Continue" at bounding box center [887, 28] width 148 height 19
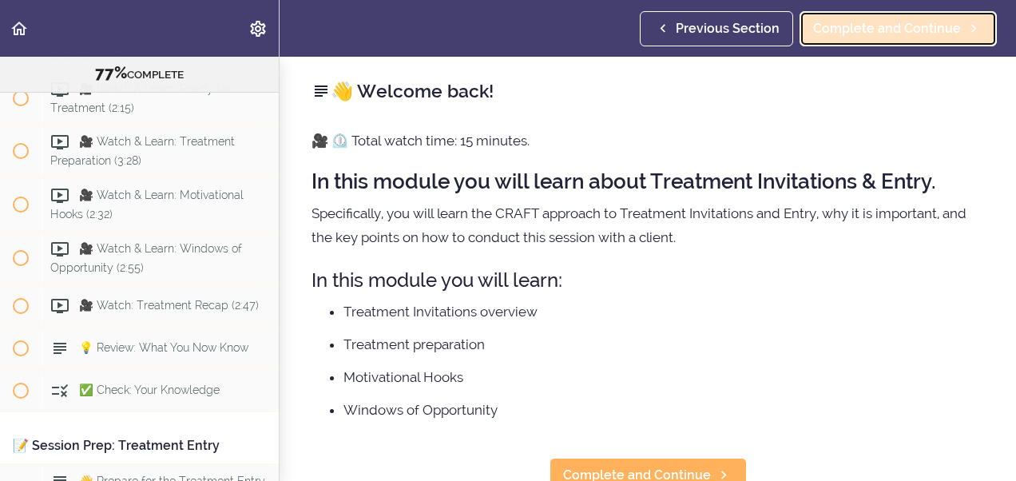
scroll to position [8602, 0]
